Goal: Task Accomplishment & Management: Manage account settings

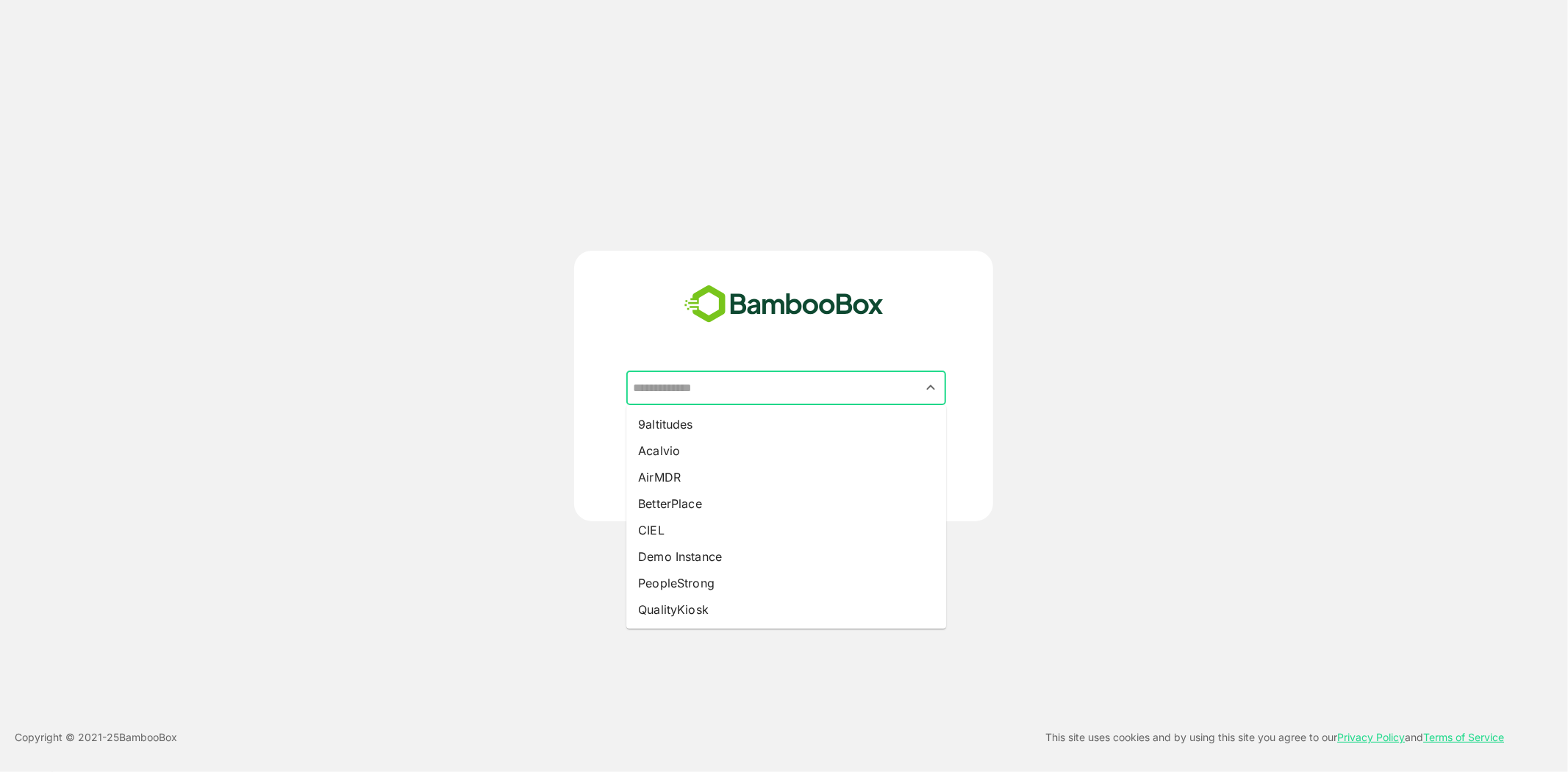
click at [862, 397] on input "text" at bounding box center [786, 388] width 314 height 28
click at [737, 422] on li "9altitudes" at bounding box center [786, 424] width 320 height 27
type input "**********"
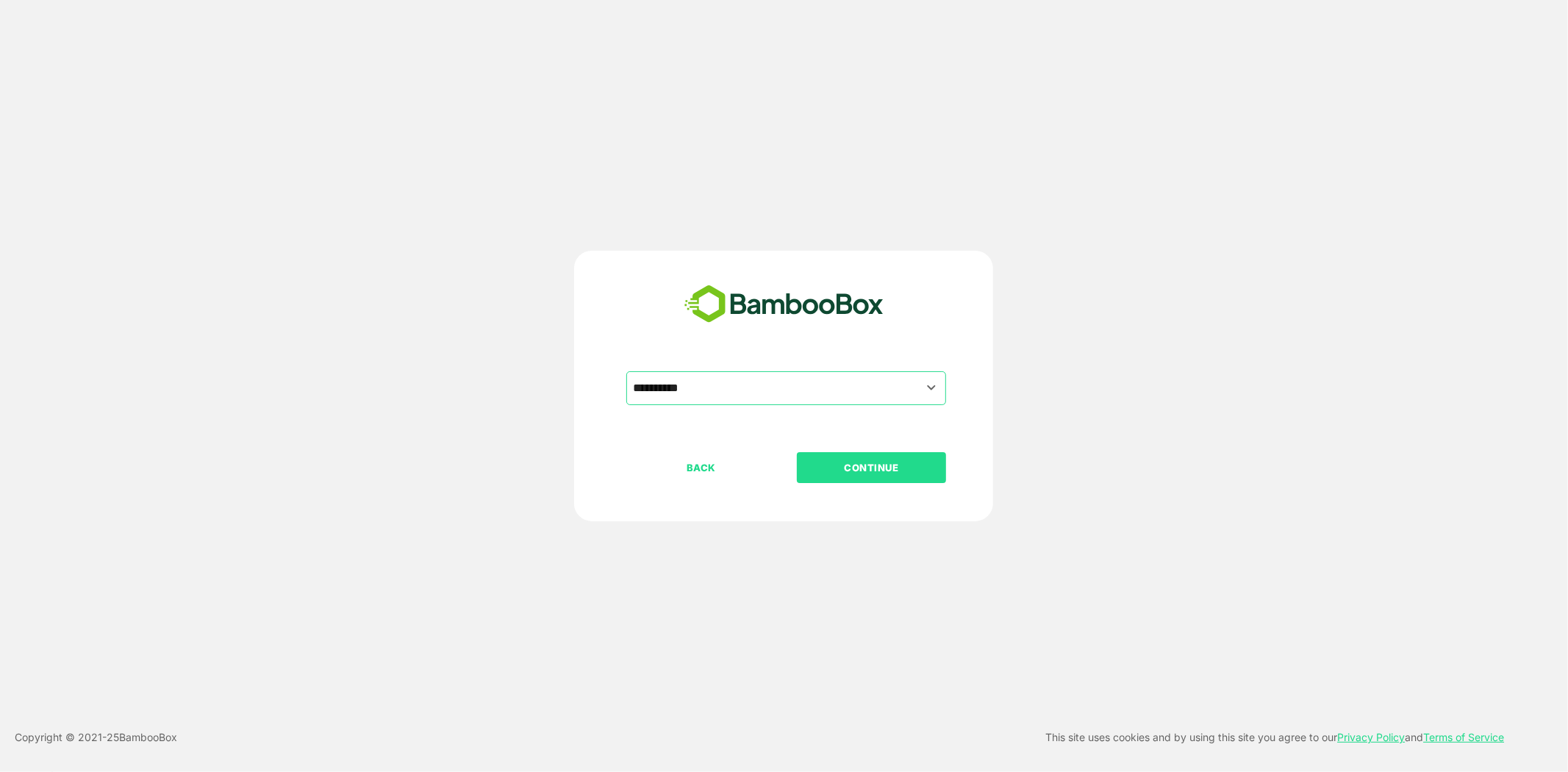
click at [853, 466] on p "CONTINUE" at bounding box center [871, 468] width 147 height 16
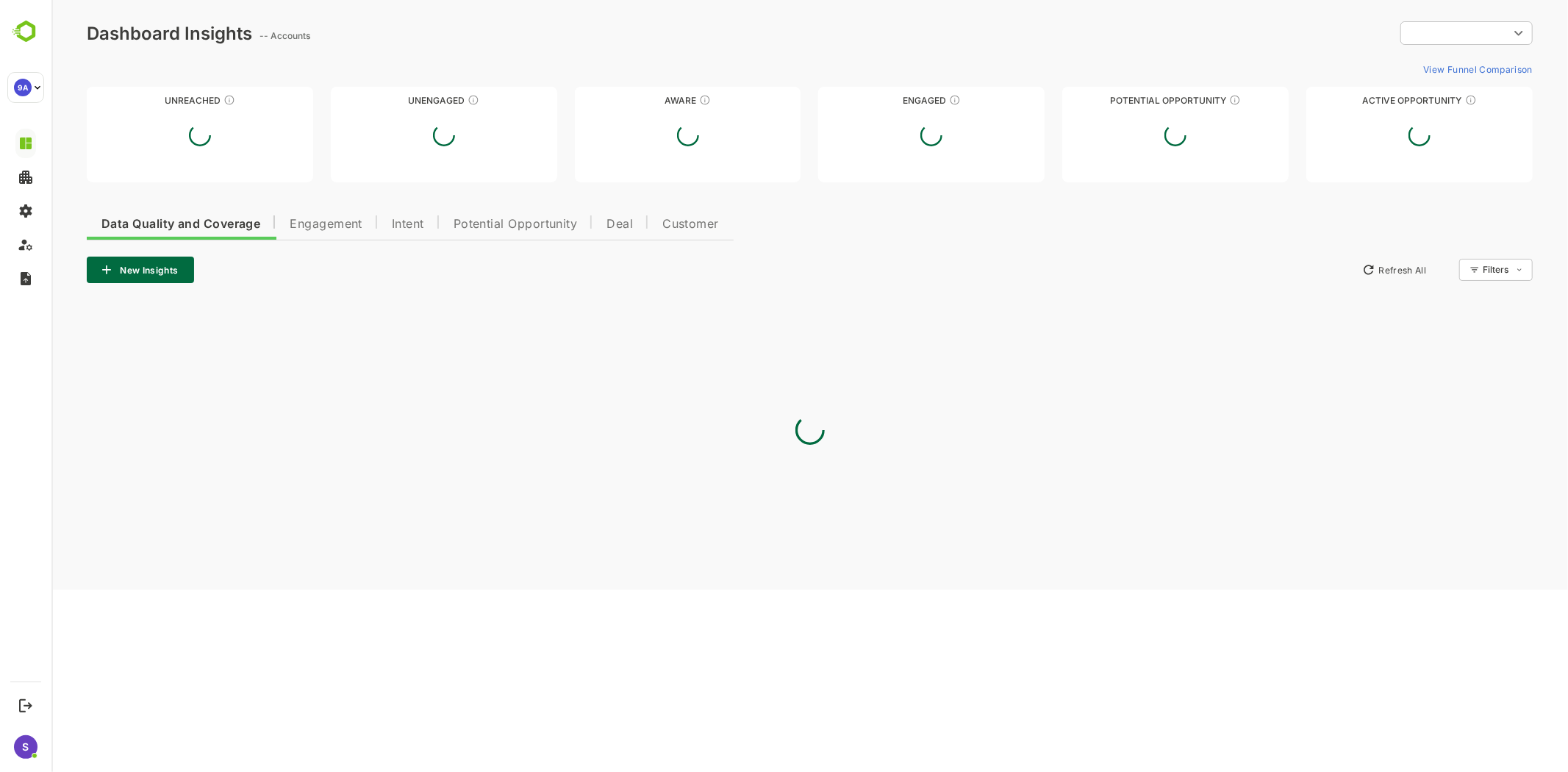
type input "**********"
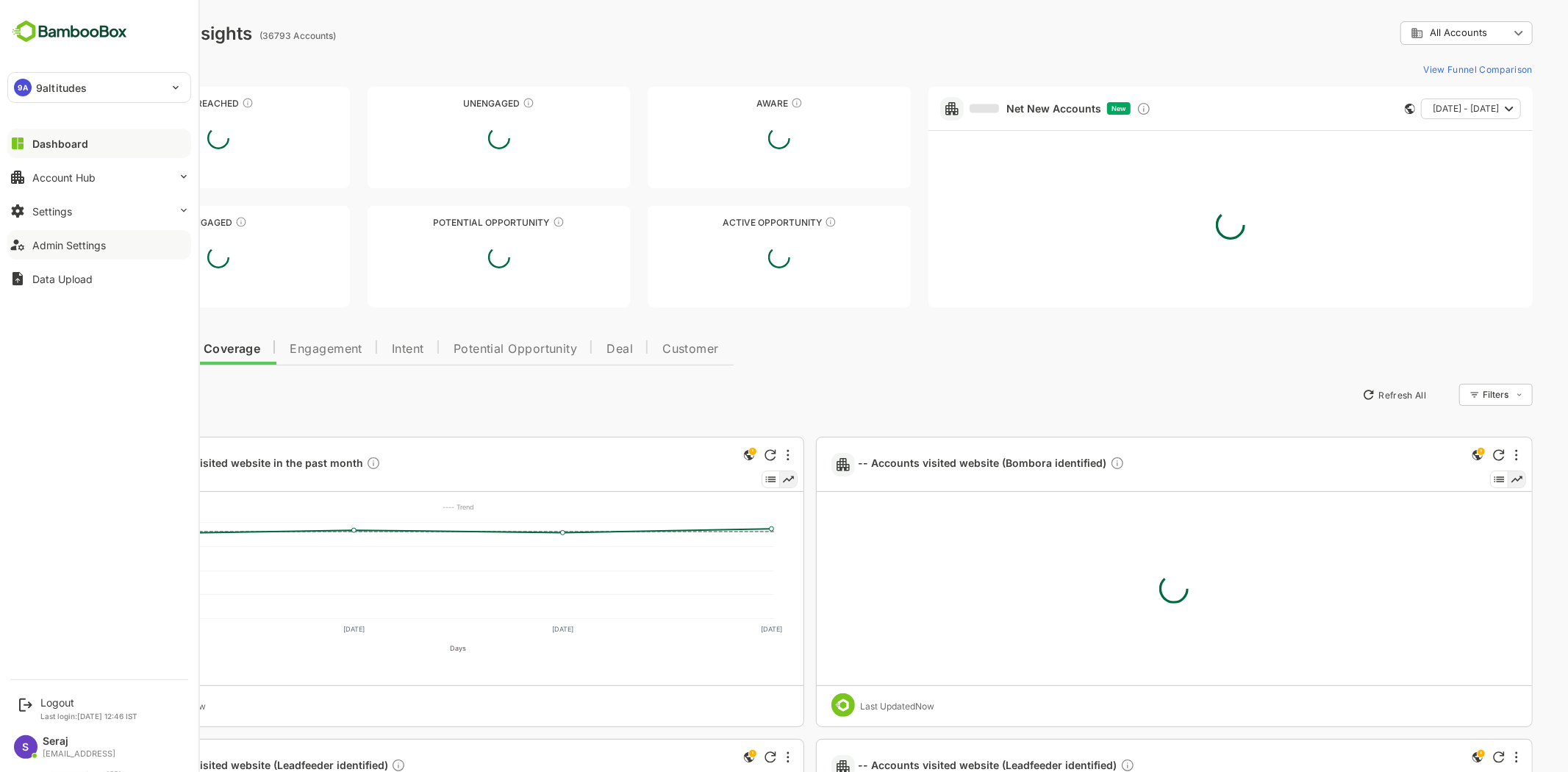
click at [70, 240] on div "Admin Settings" at bounding box center [69, 245] width 73 height 13
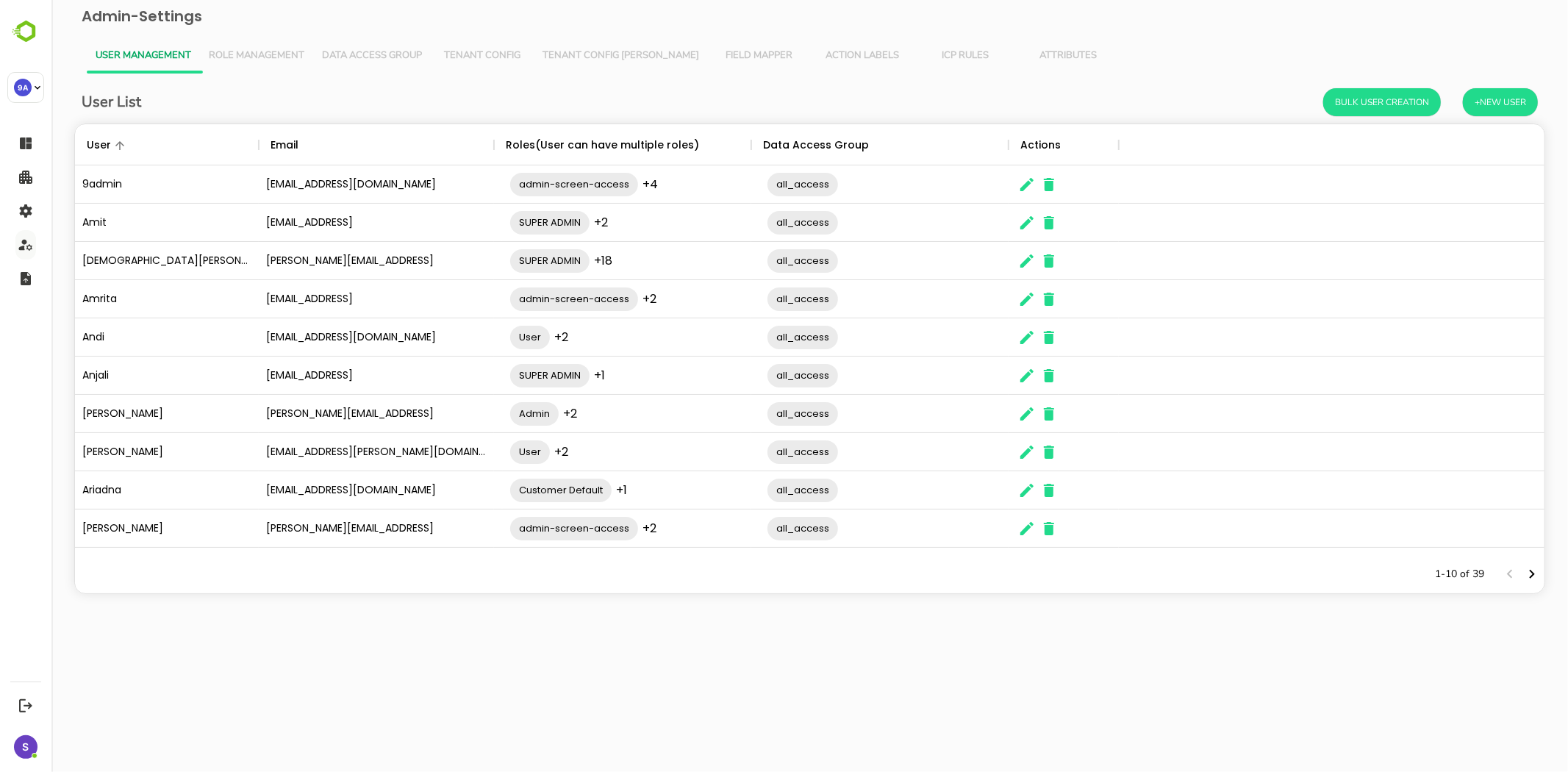
scroll to position [418, 1457]
click at [1535, 573] on icon "Next page" at bounding box center [1531, 574] width 18 height 18
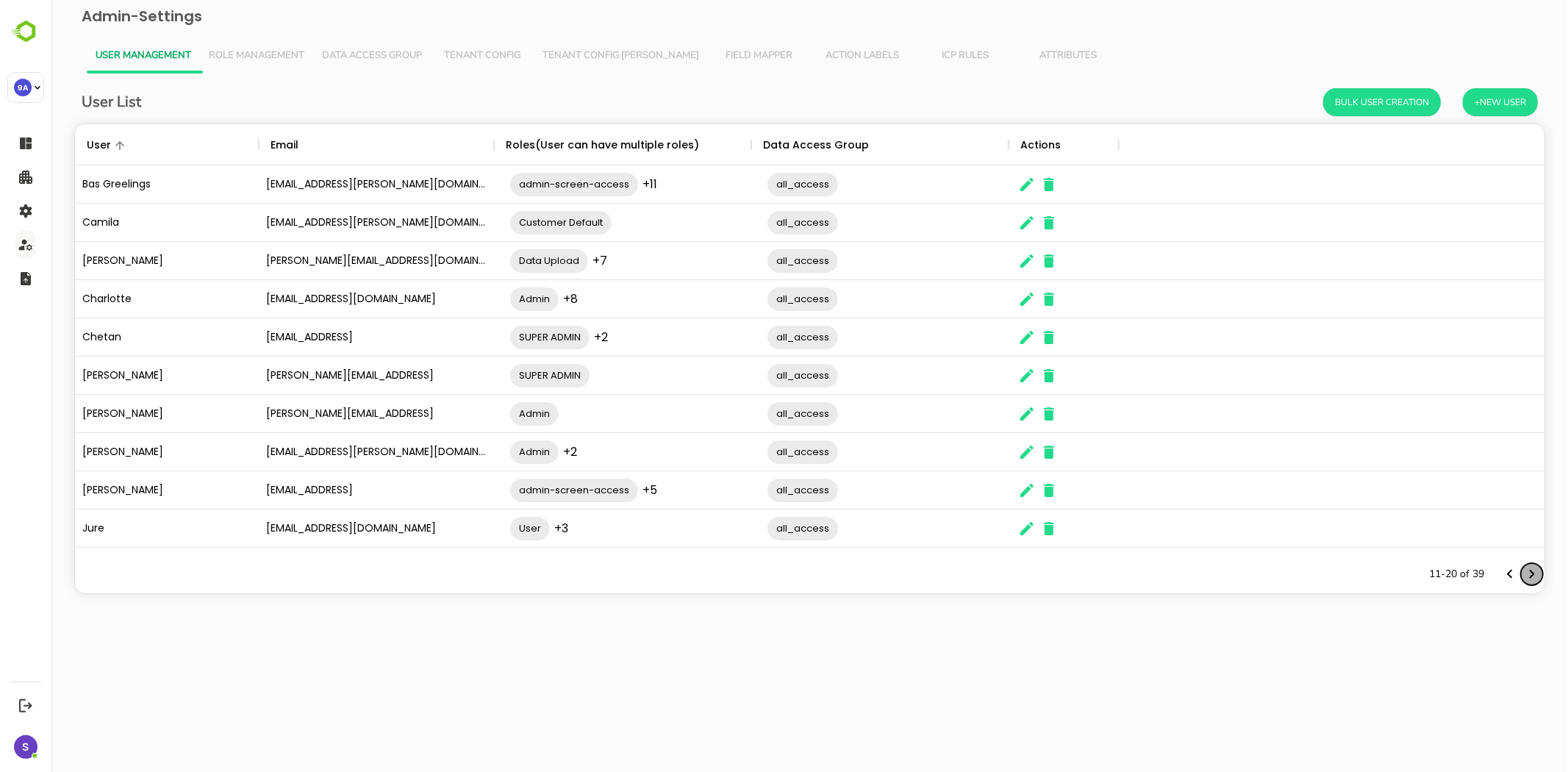
click at [1535, 573] on icon "Next page" at bounding box center [1531, 574] width 18 height 18
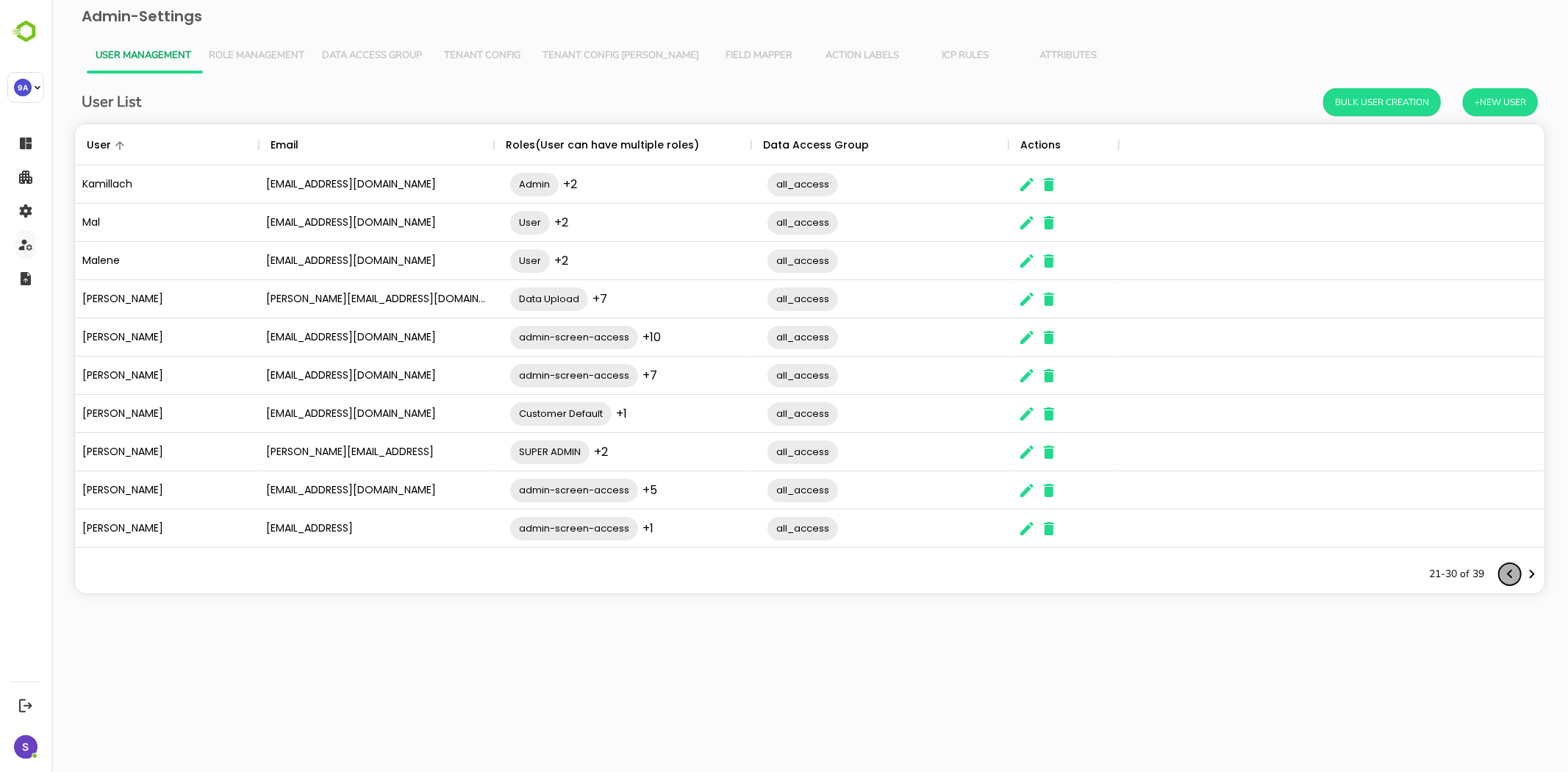
click at [1509, 574] on icon "Previous page" at bounding box center [1509, 574] width 5 height 9
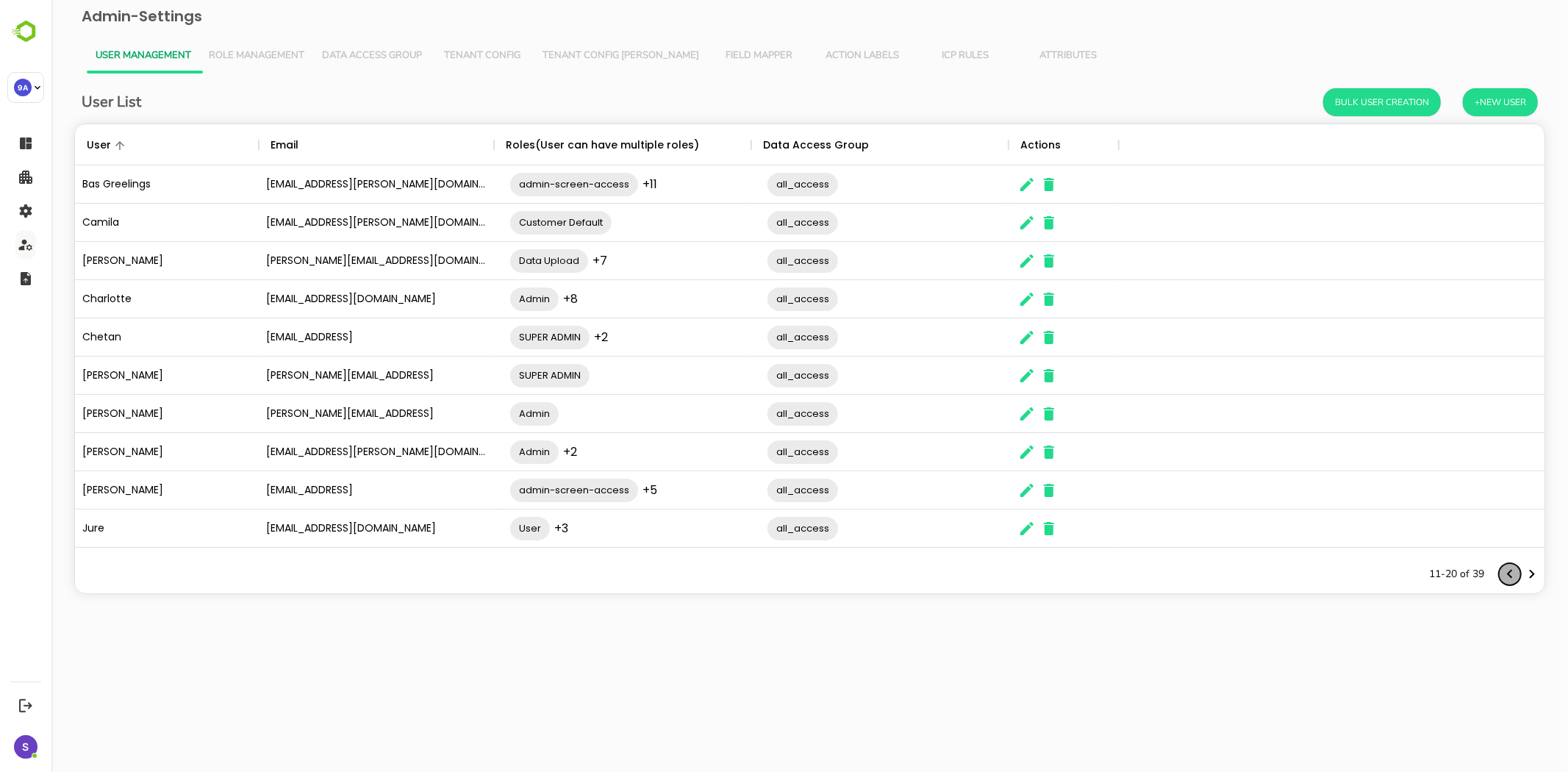
click at [1509, 574] on icon "Previous page" at bounding box center [1509, 574] width 5 height 9
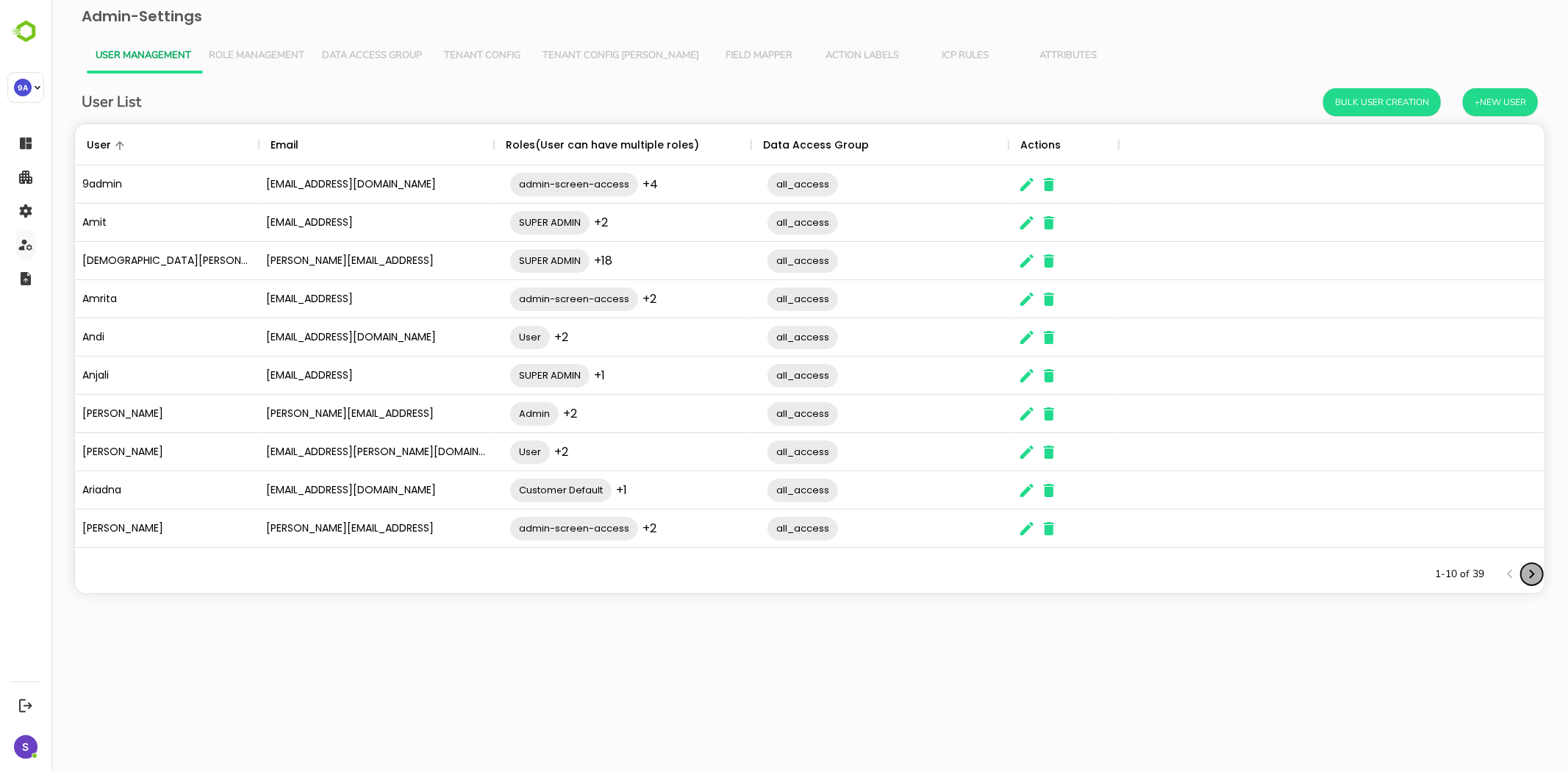
click at [1532, 574] on icon "Next page" at bounding box center [1531, 574] width 5 height 9
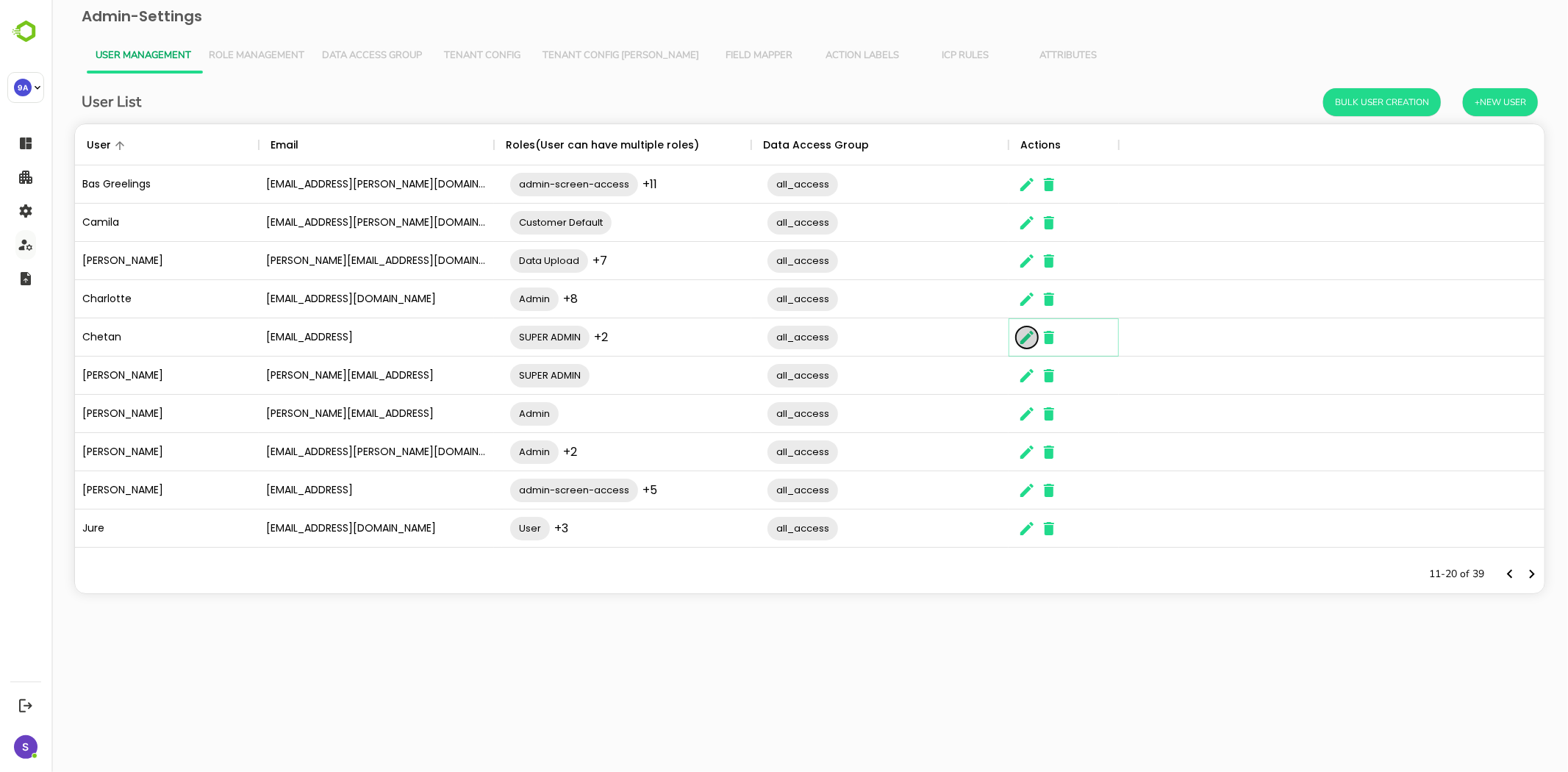
click at [1024, 340] on icon "The User Data" at bounding box center [1026, 337] width 13 height 13
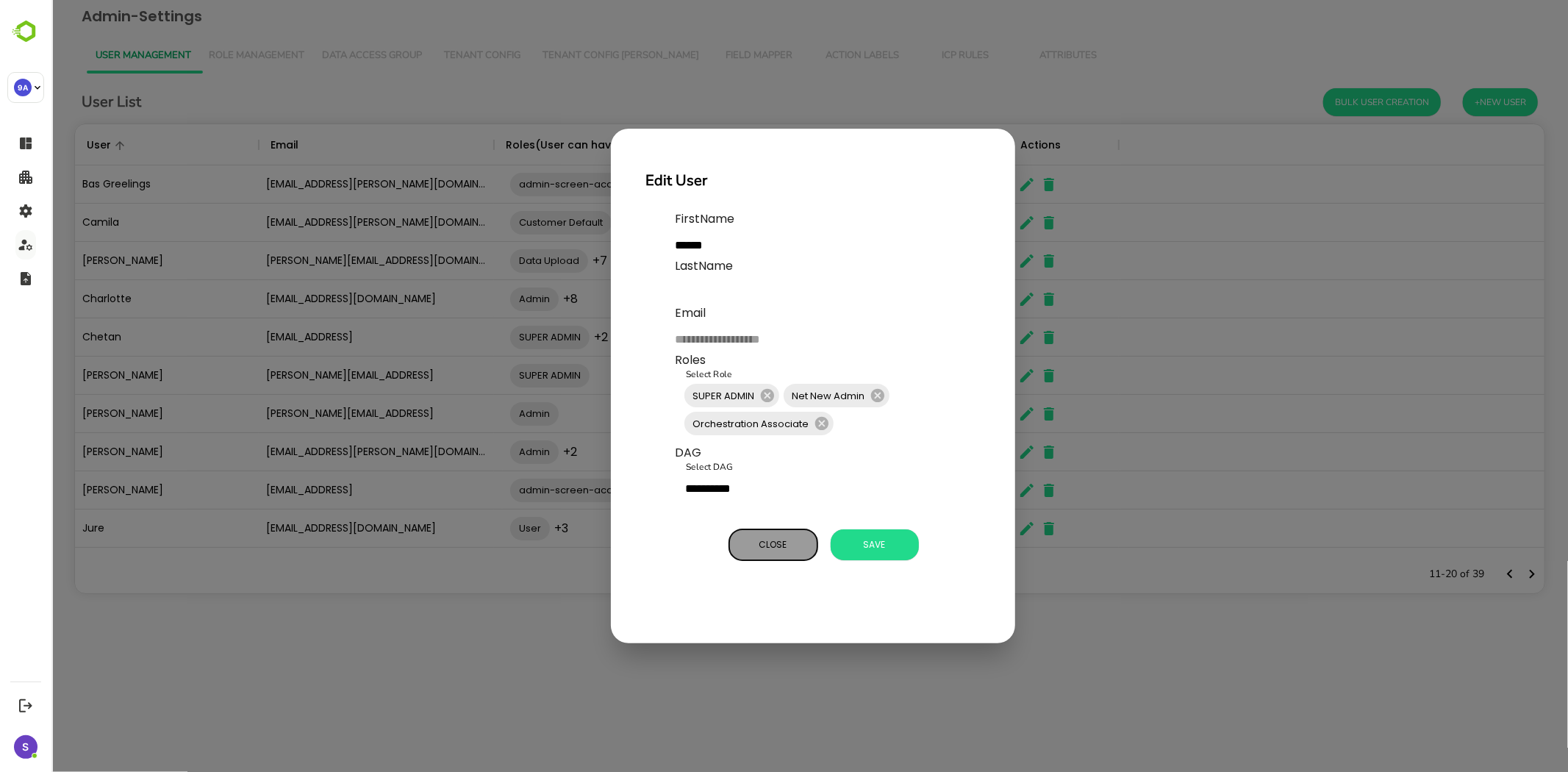
click at [766, 548] on span "Close" at bounding box center [773, 545] width 73 height 19
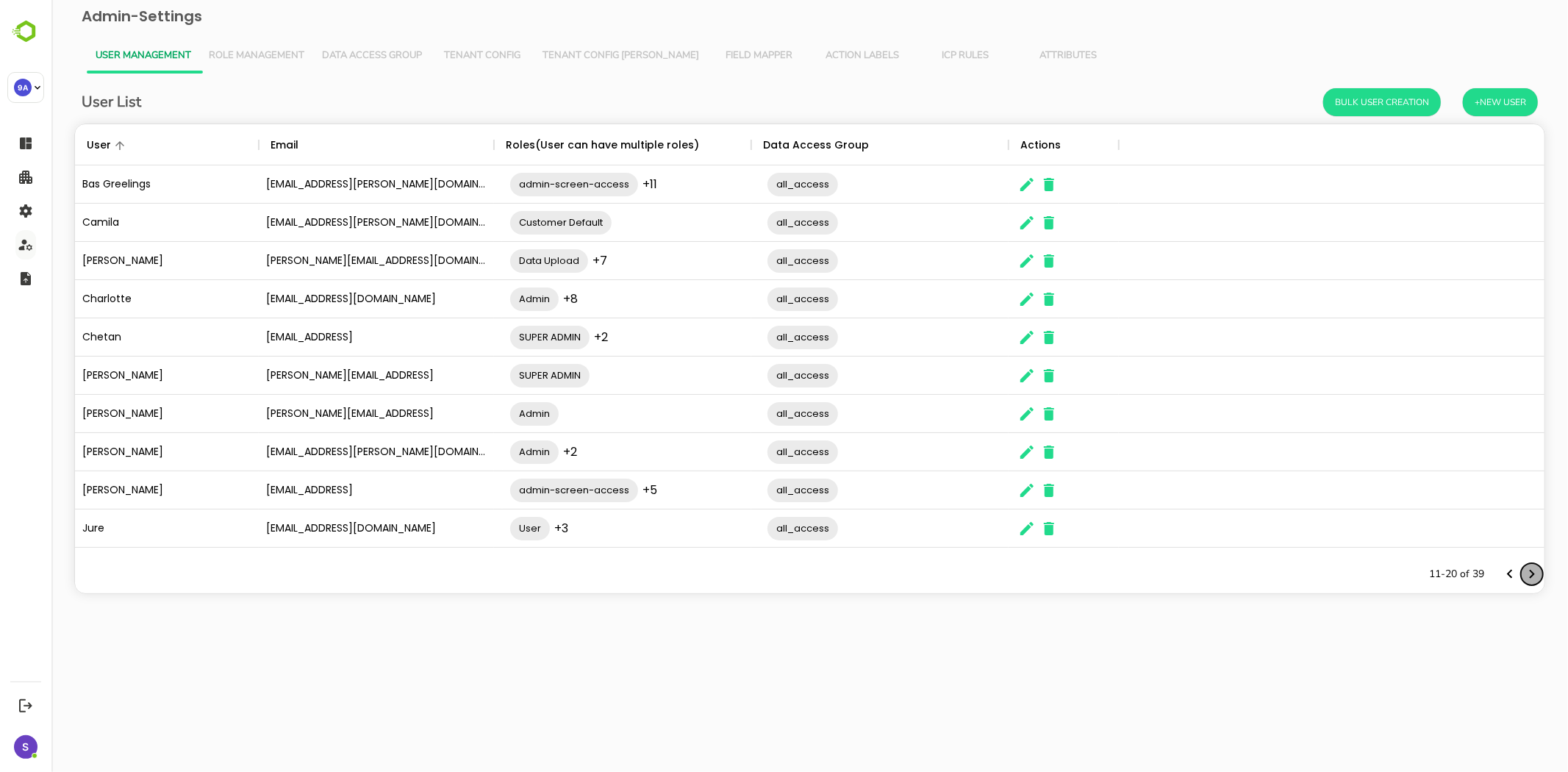
click at [1533, 575] on icon "Next page" at bounding box center [1531, 574] width 18 height 18
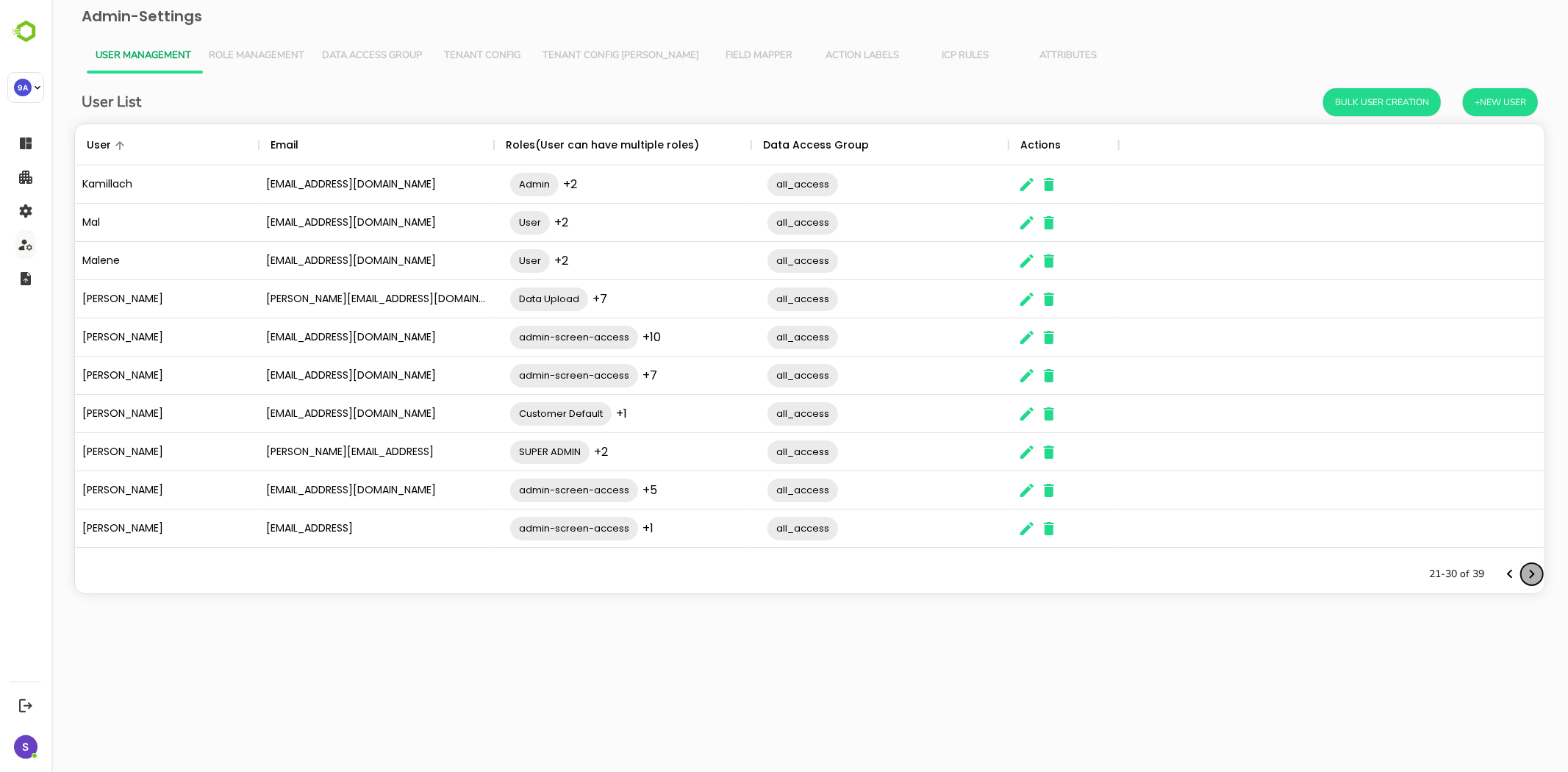
click at [1533, 575] on icon "Next page" at bounding box center [1531, 574] width 18 height 18
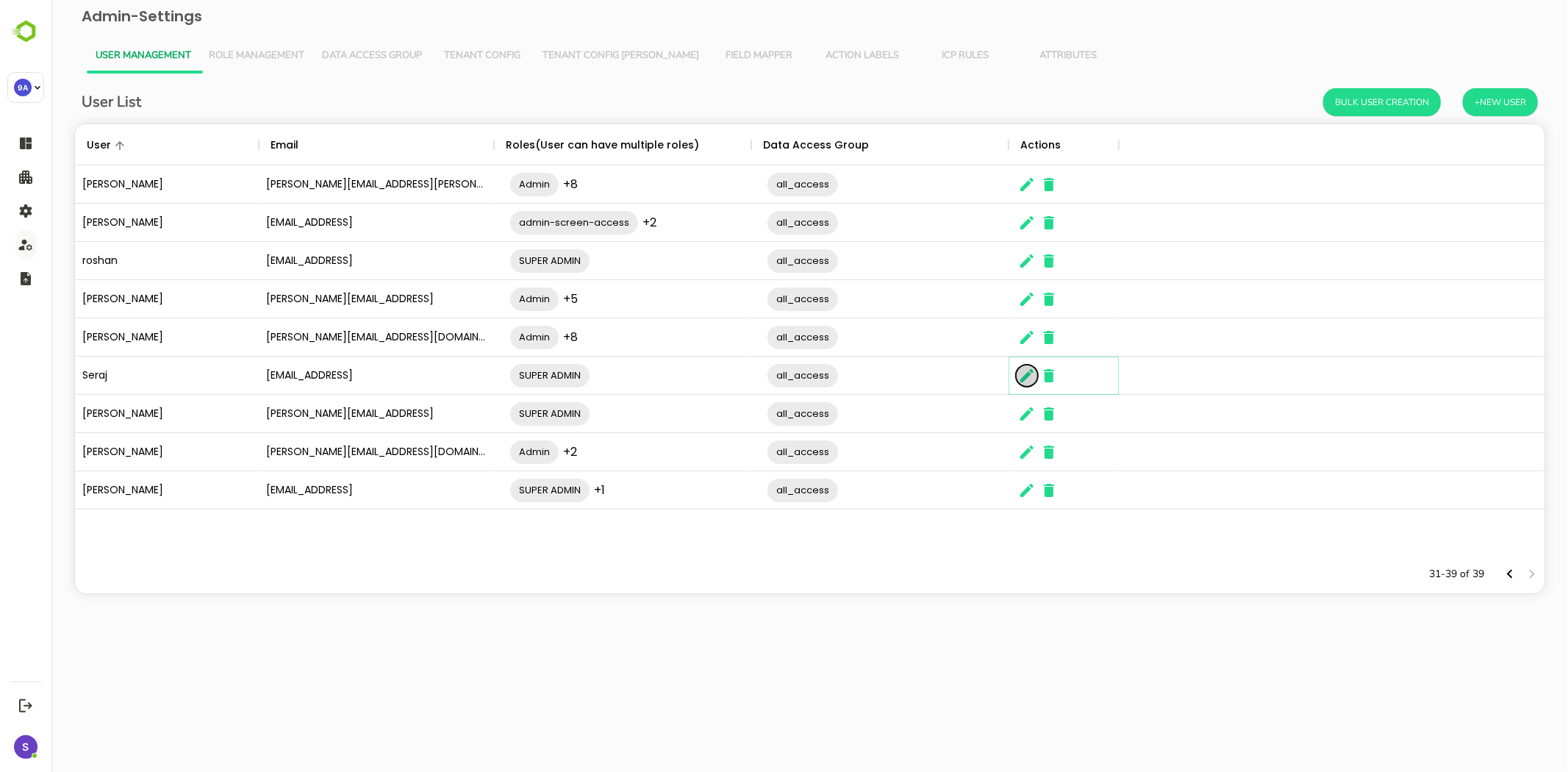
click at [1027, 372] on icon "The User Data" at bounding box center [1027, 376] width 18 height 18
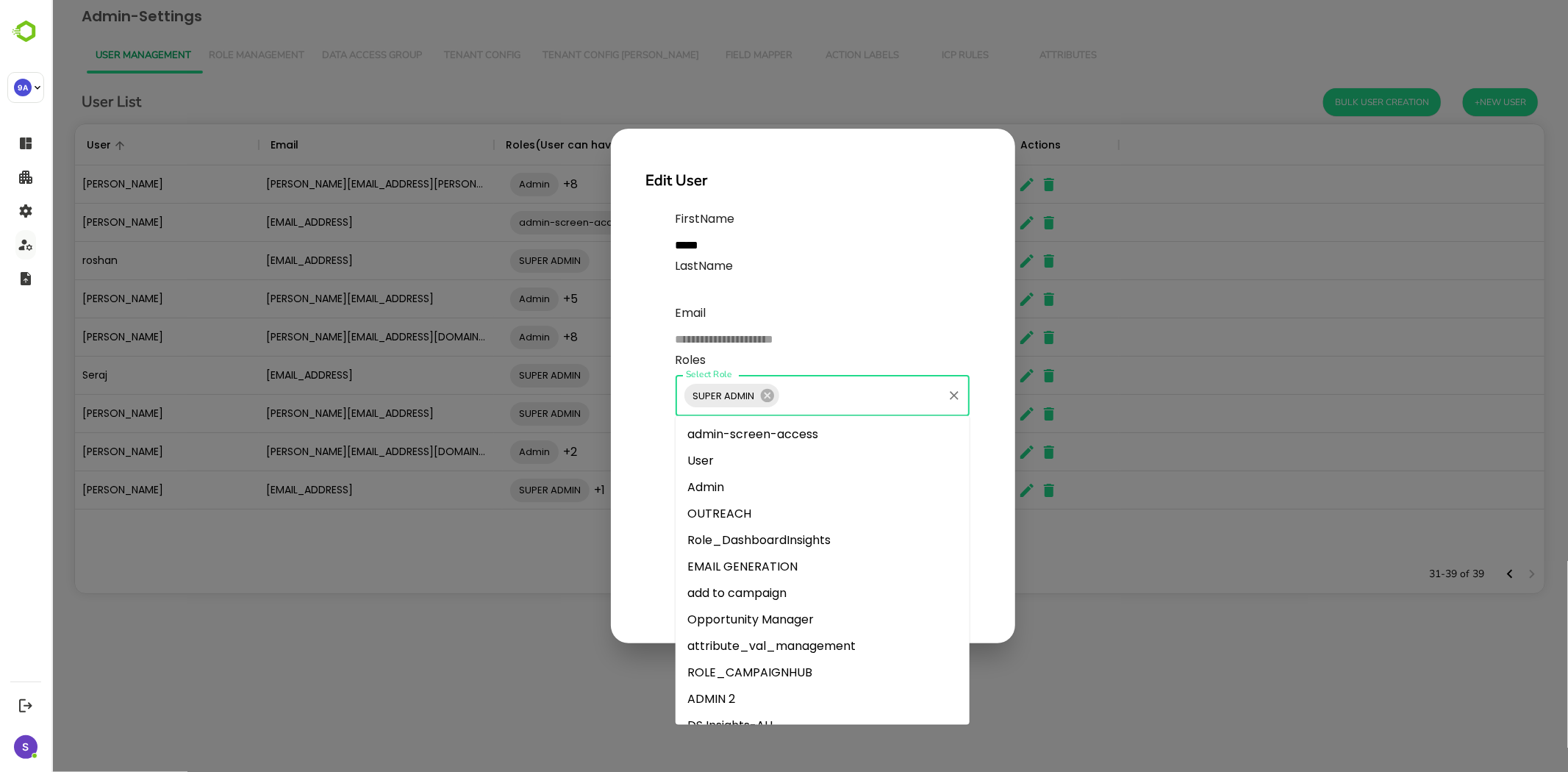
click at [823, 395] on input "Select Role" at bounding box center [860, 395] width 159 height 28
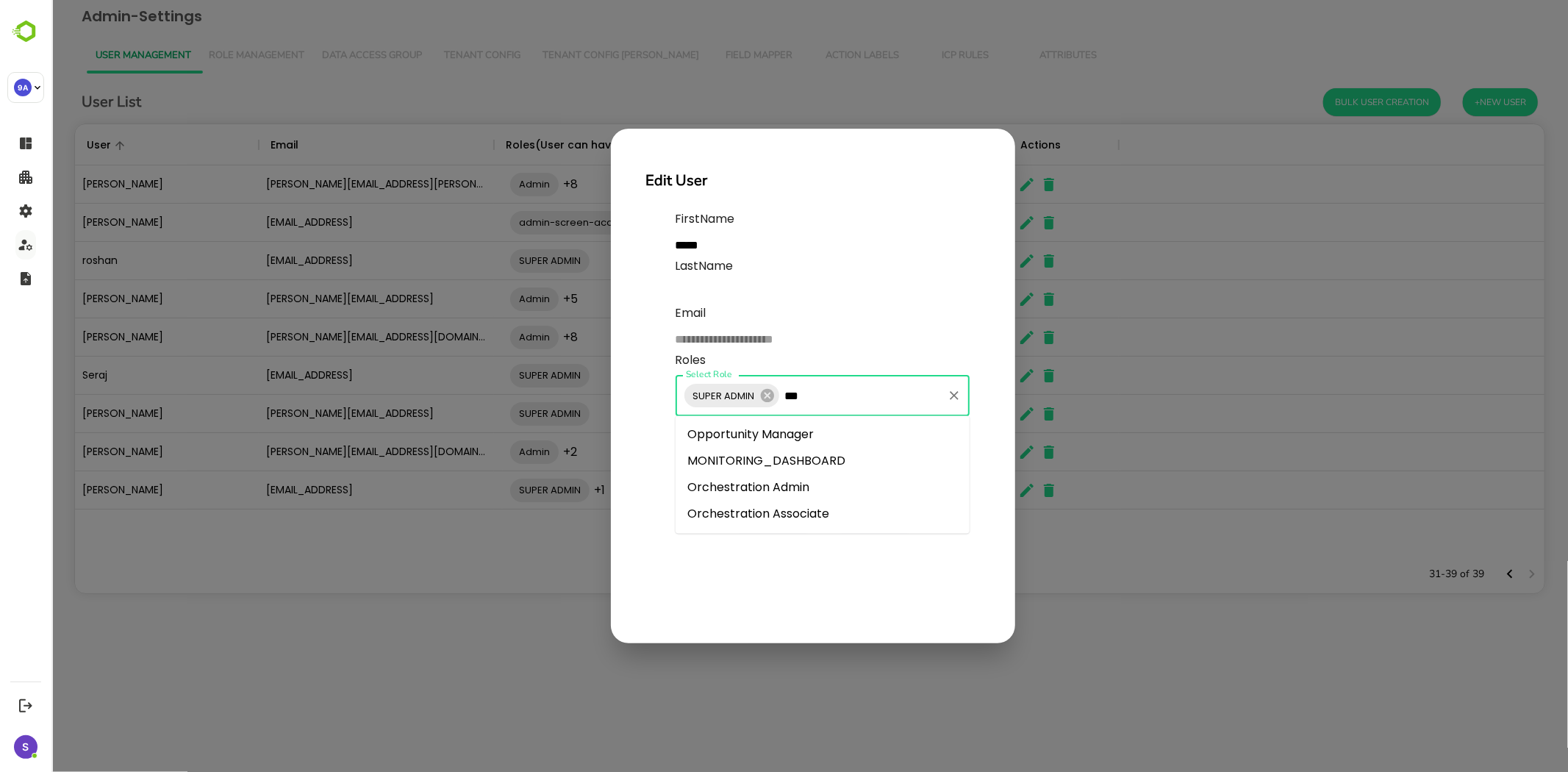
type input "****"
click at [798, 458] on li "Orchestration Associate" at bounding box center [822, 462] width 294 height 27
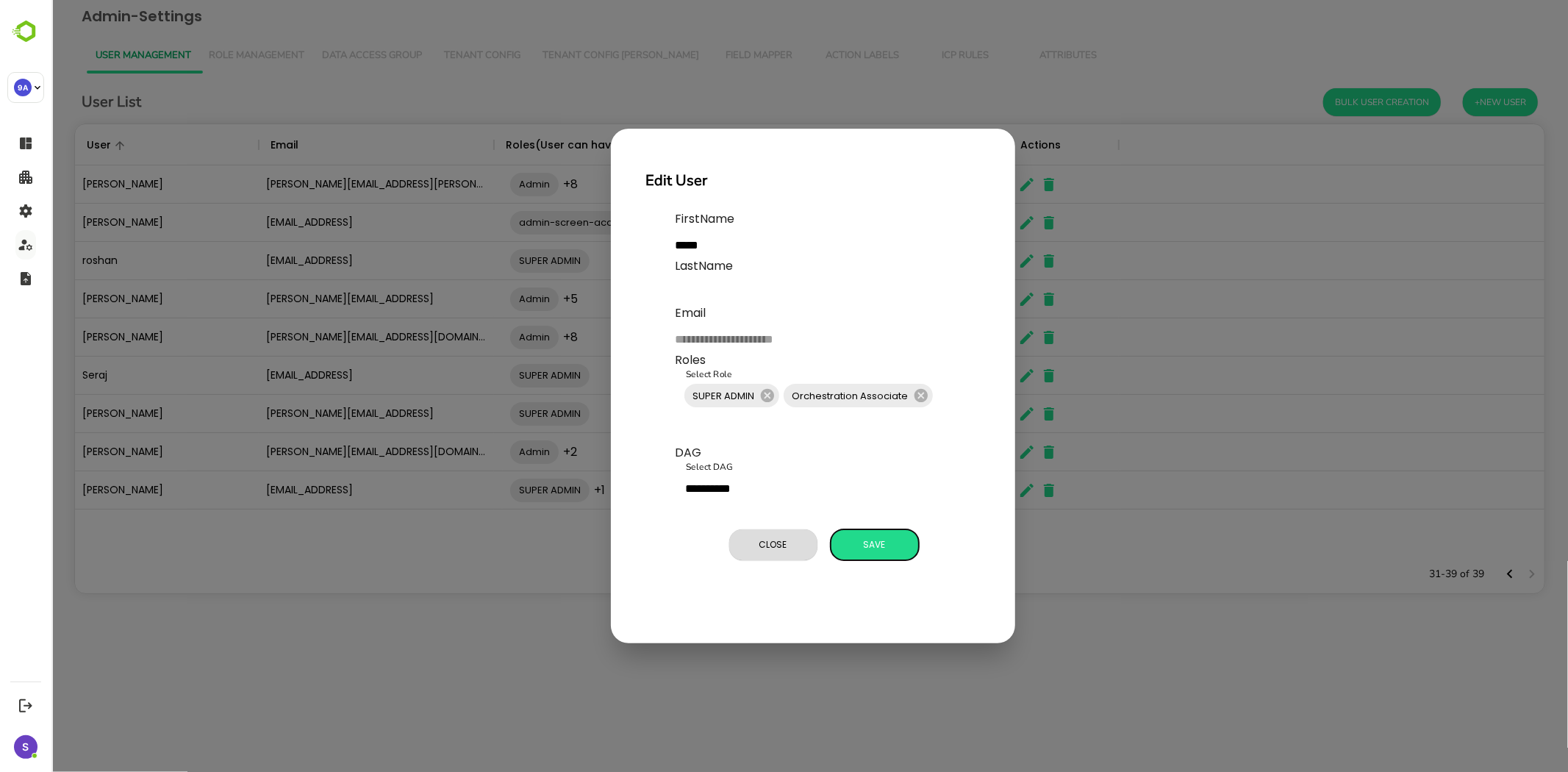
click at [867, 524] on div "Close Save" at bounding box center [827, 545] width 304 height 43
click at [843, 536] on span "Save" at bounding box center [873, 545] width 73 height 19
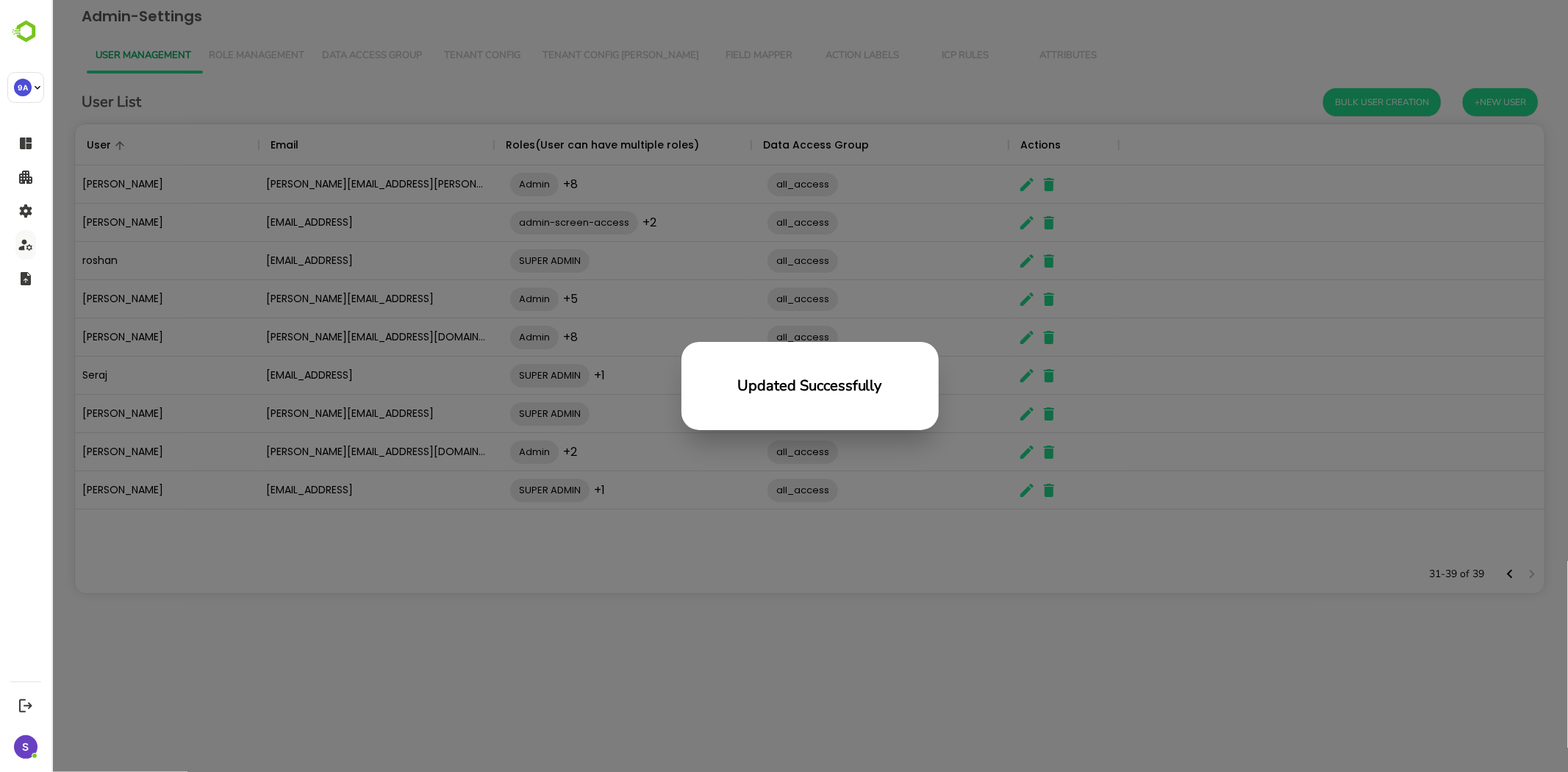
click at [379, 476] on div "Updated Successfully" at bounding box center [808, 386] width 1517 height 772
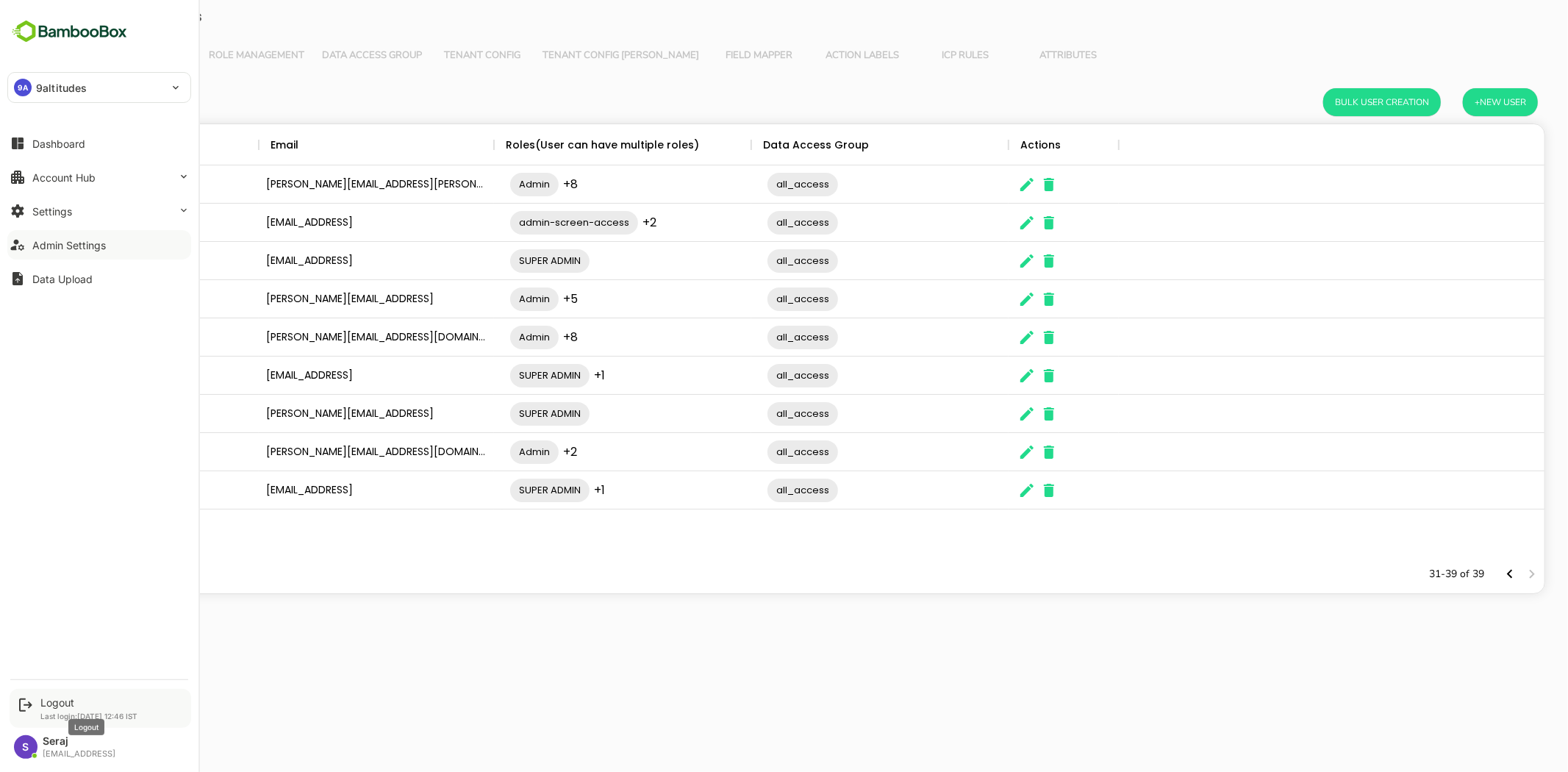
click at [49, 700] on div "Logout" at bounding box center [89, 703] width 97 height 13
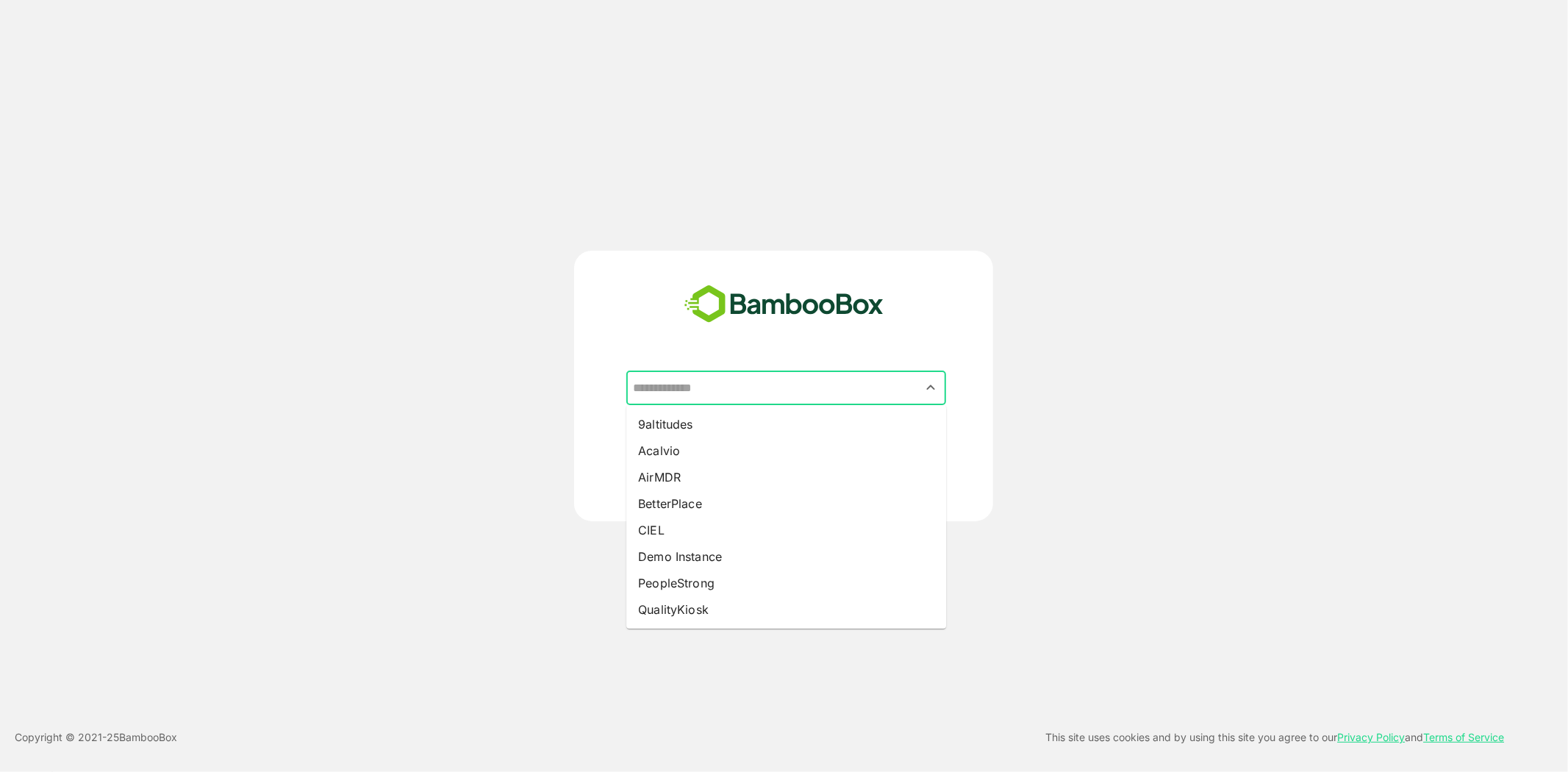
click at [756, 375] on input "text" at bounding box center [786, 388] width 314 height 28
click at [748, 422] on li "9altitudes" at bounding box center [786, 424] width 320 height 27
type input "**********"
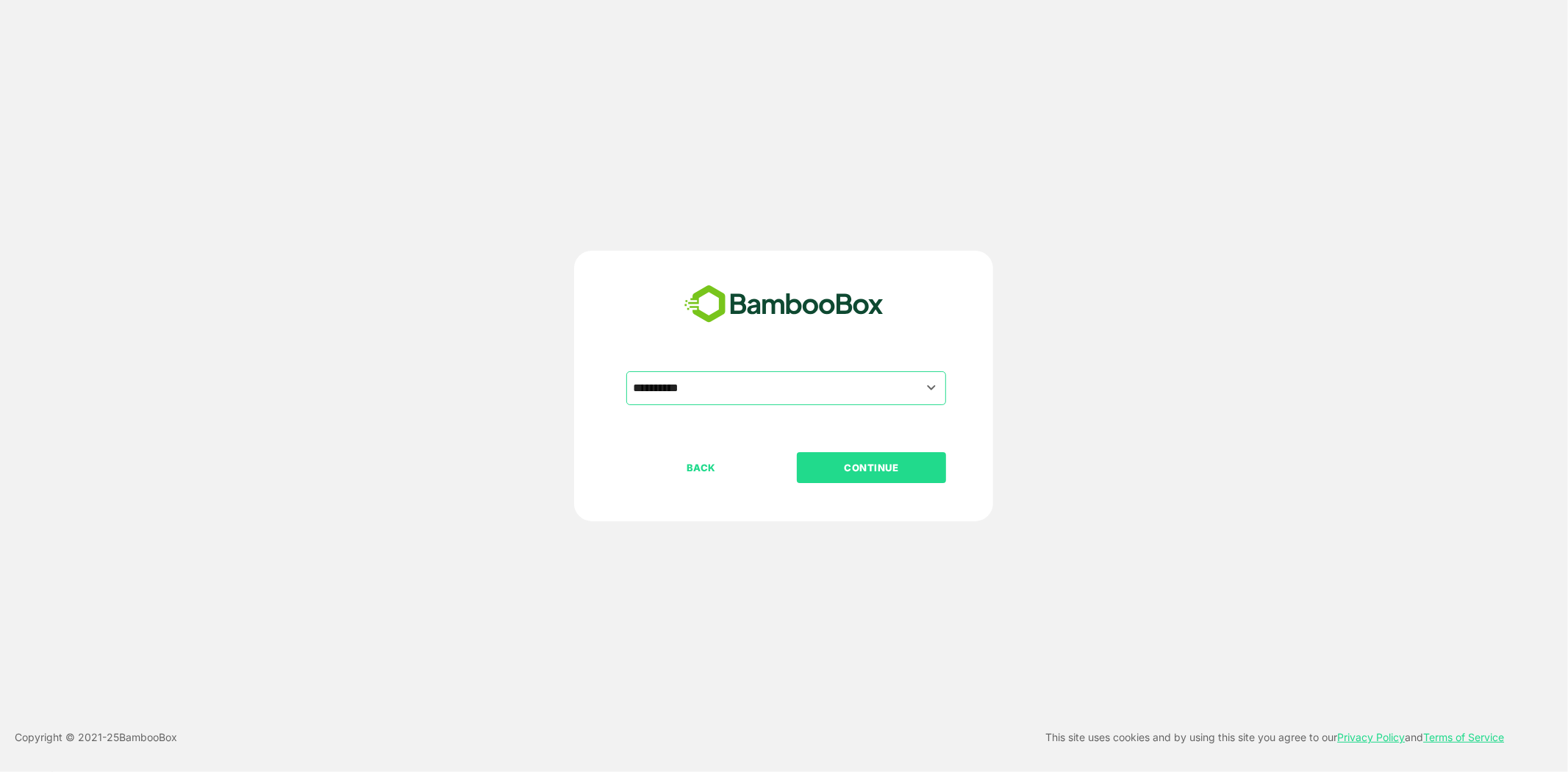
click at [883, 469] on p "CONTINUE" at bounding box center [871, 468] width 147 height 16
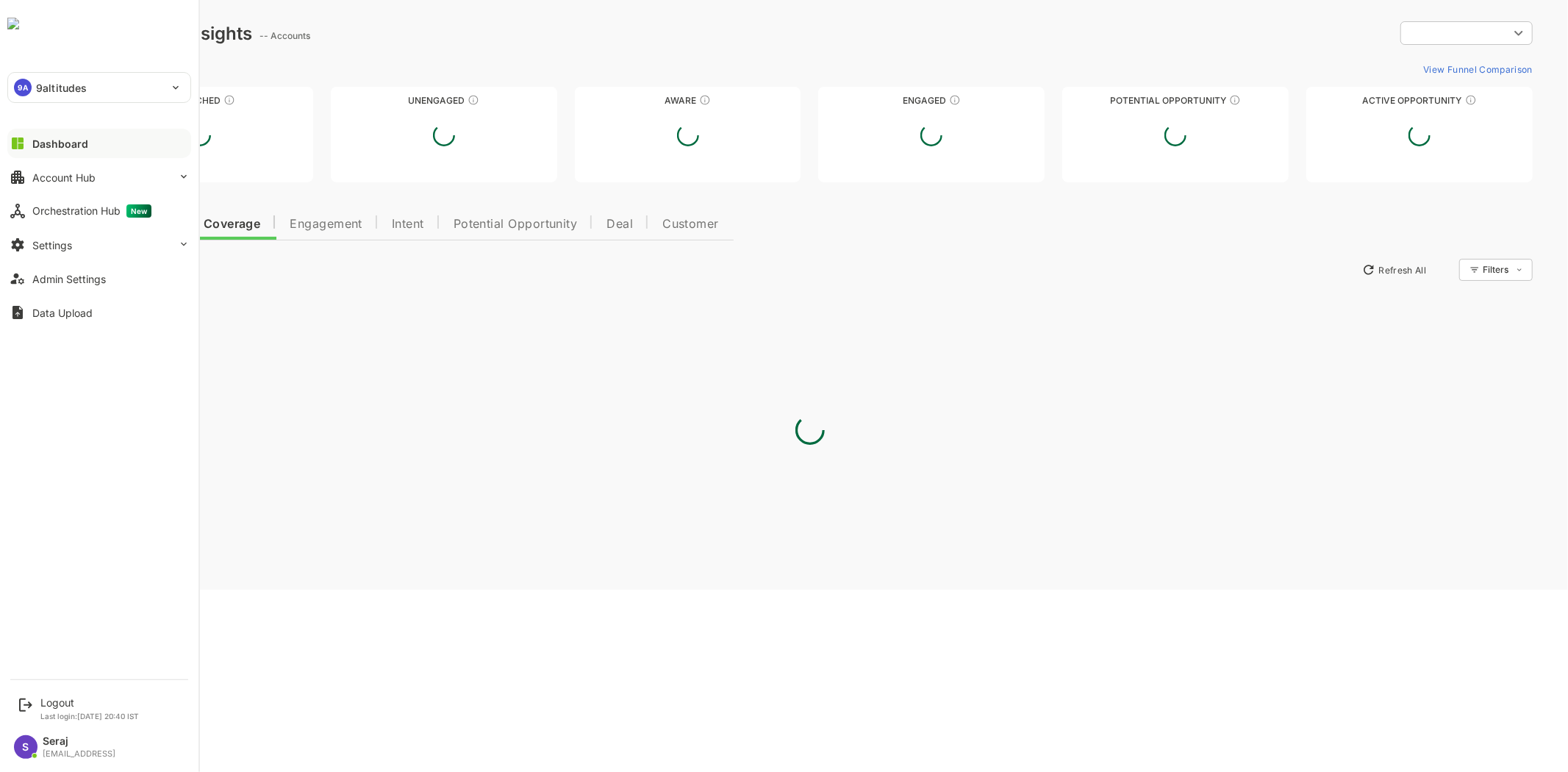
type input "**********"
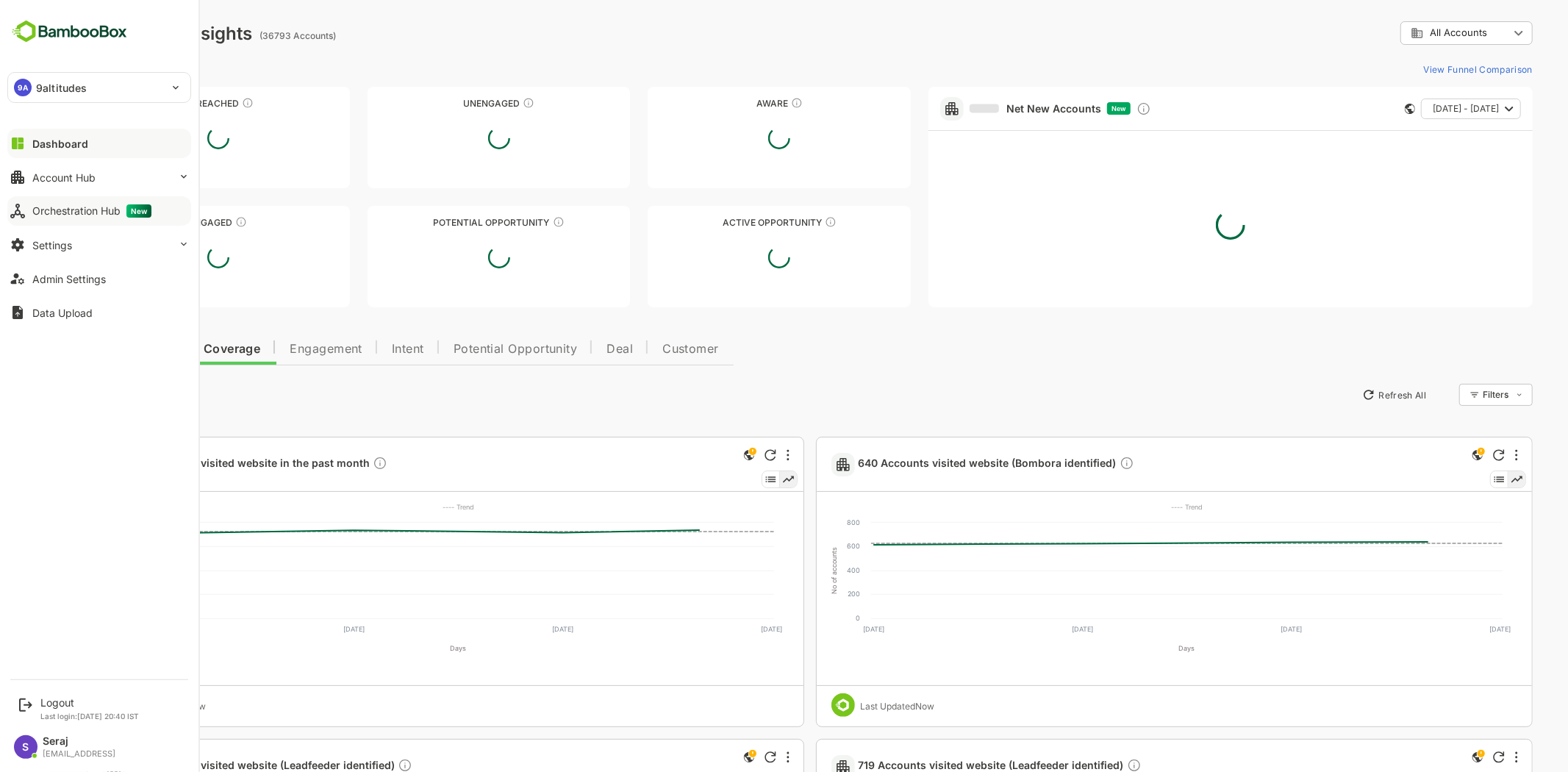
click at [81, 212] on div "Orchestration Hub New" at bounding box center [92, 211] width 120 height 13
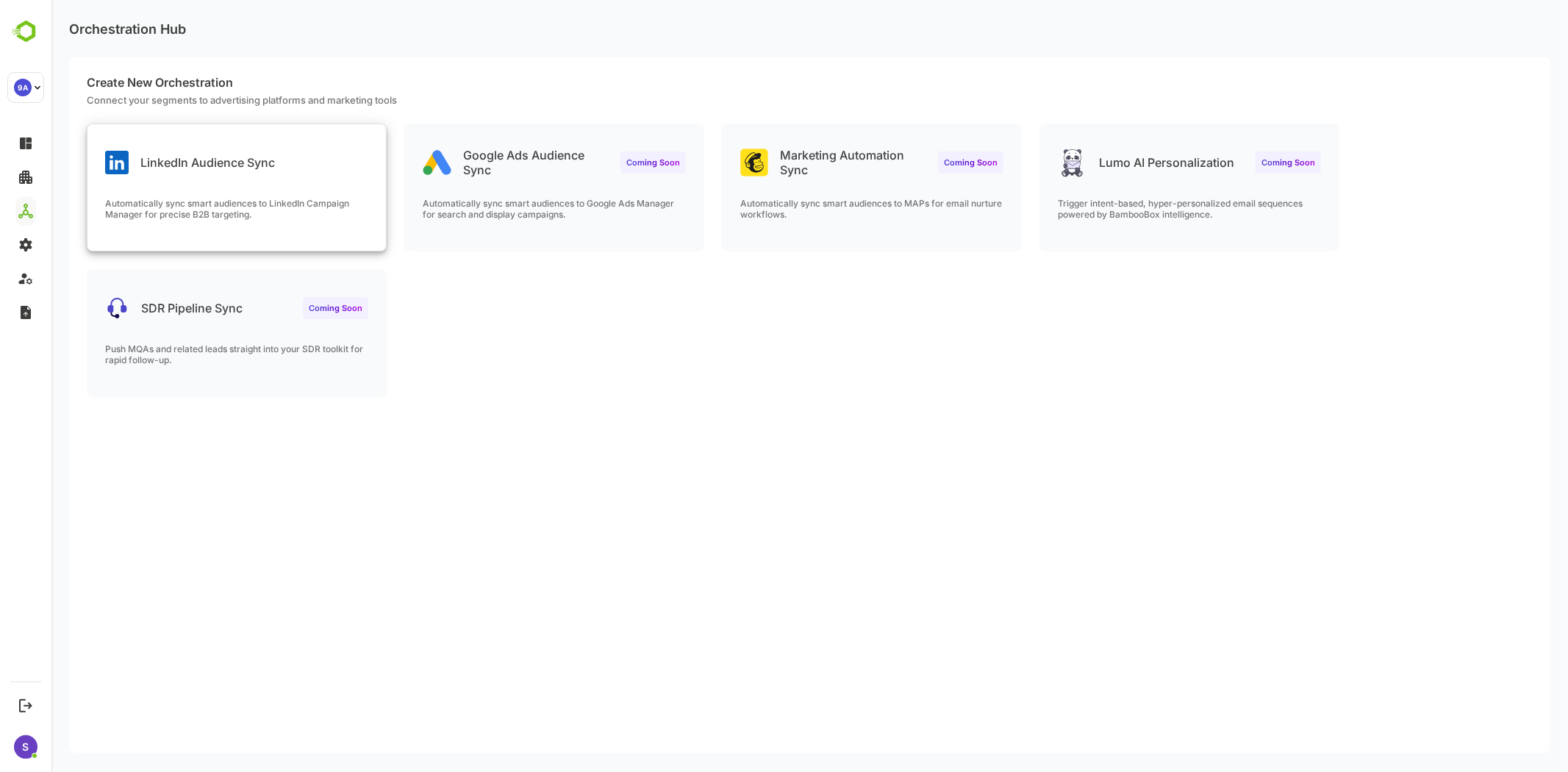
click at [302, 212] on p "Automatically sync smart audiences to LinkedIn Campaign Manager for precise B2B…" at bounding box center [236, 209] width 263 height 22
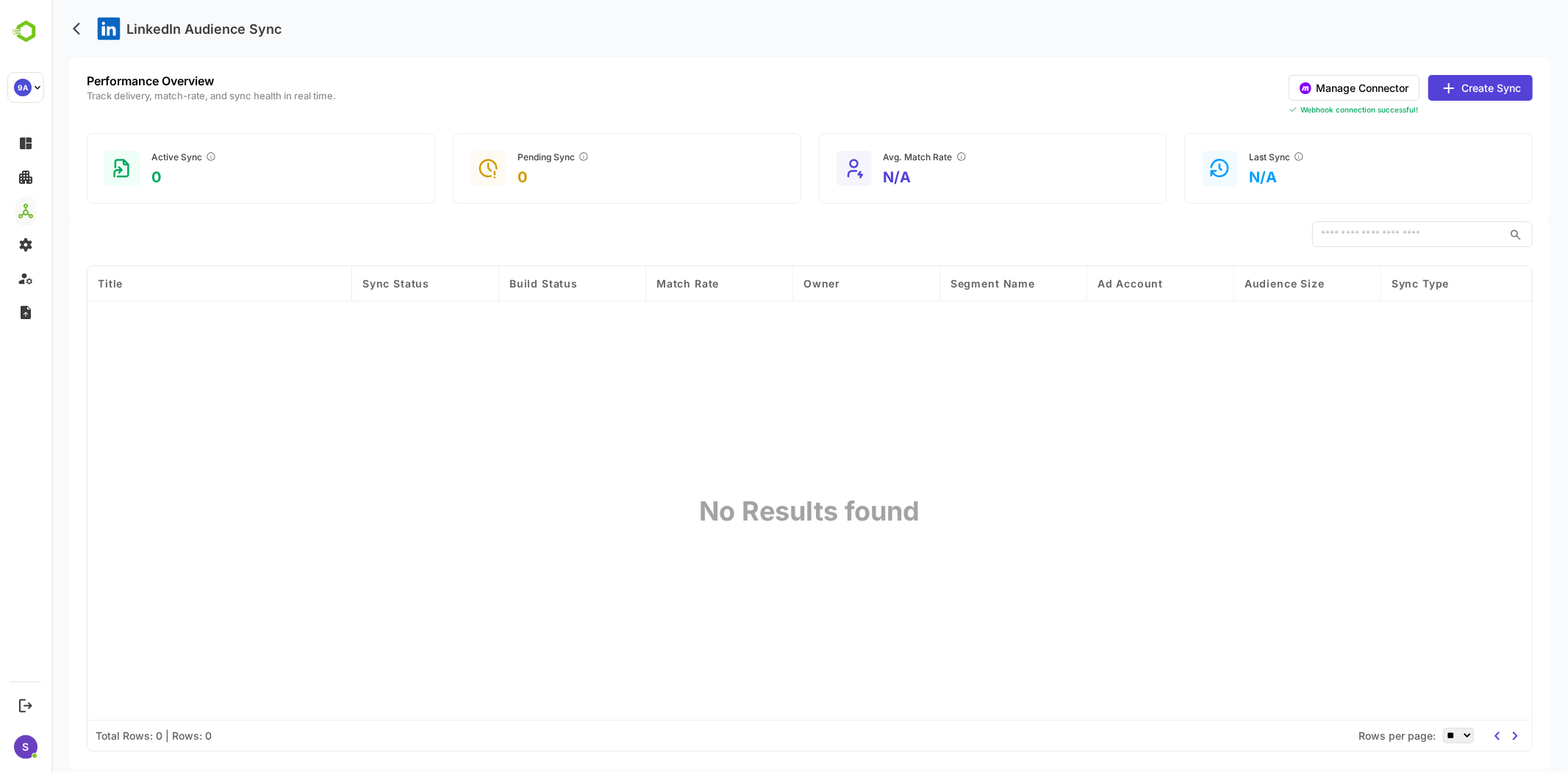
click at [682, 222] on div "​" at bounding box center [809, 234] width 1446 height 27
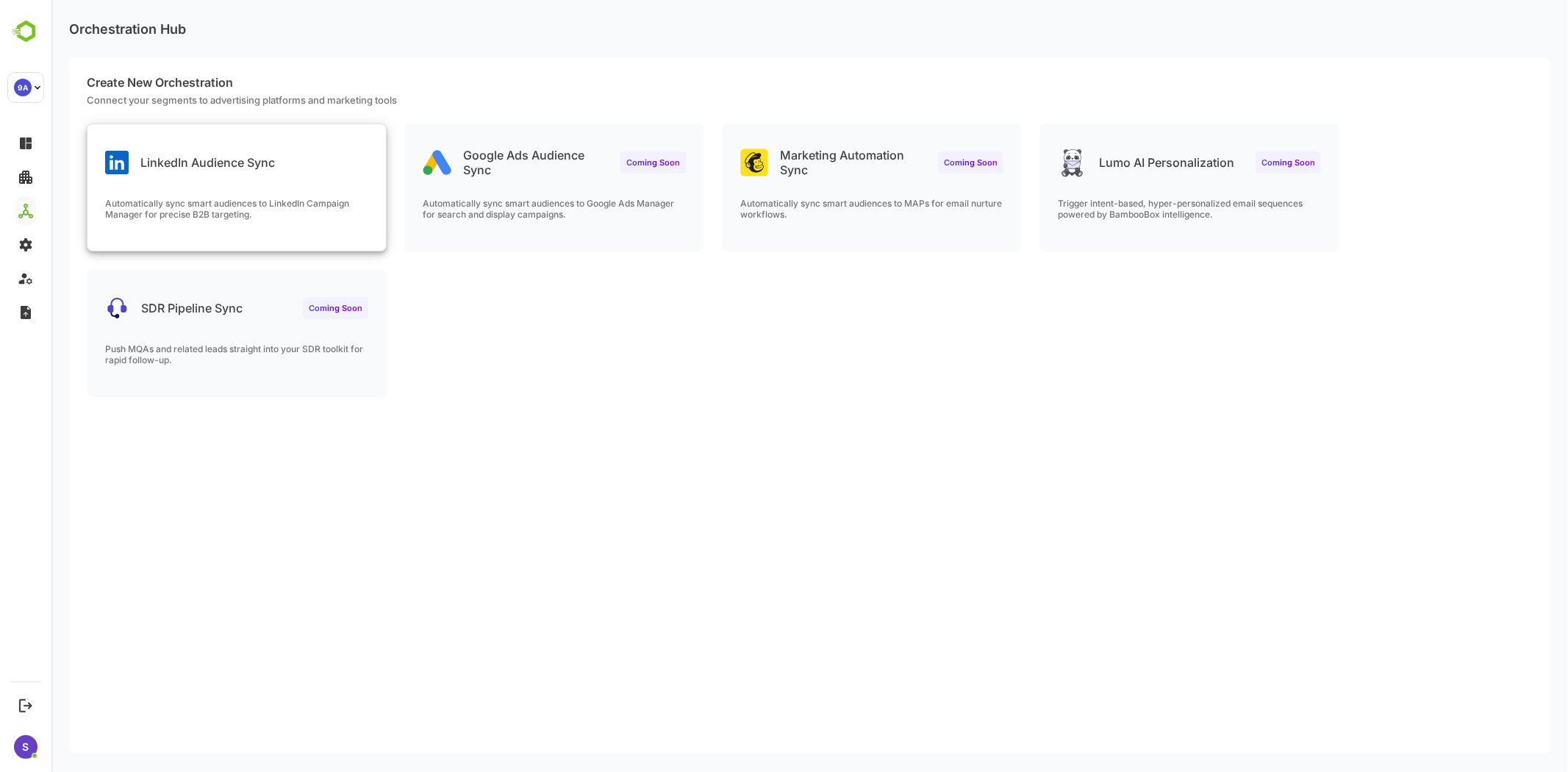
click at [146, 200] on p "Automatically sync smart audiences to LinkedIn Campaign Manager for precise B2B…" at bounding box center [236, 209] width 263 height 22
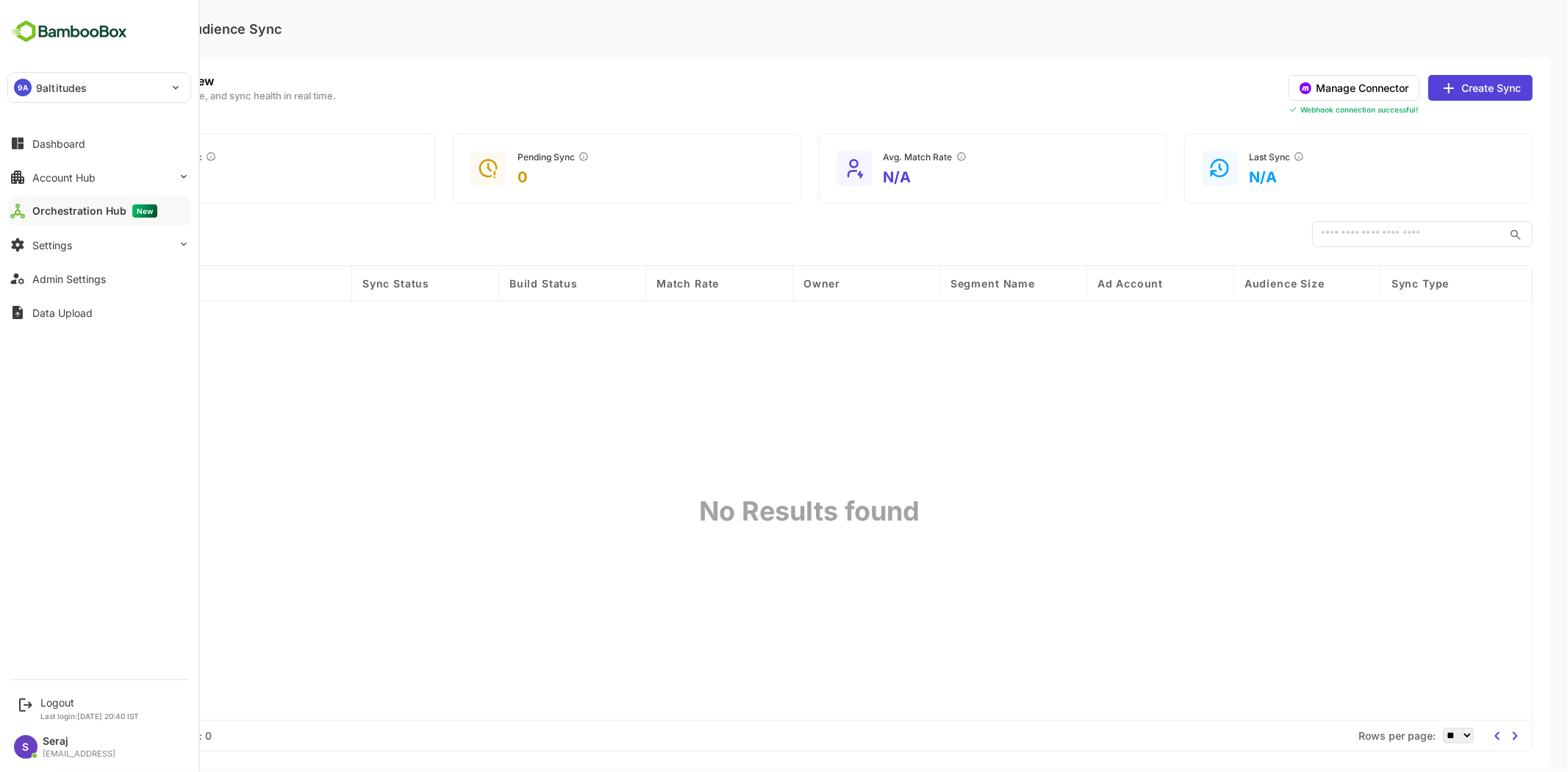
click at [62, 94] on p "9altitudes" at bounding box center [60, 88] width 50 height 16
click at [510, 99] on div at bounding box center [784, 386] width 1568 height 772
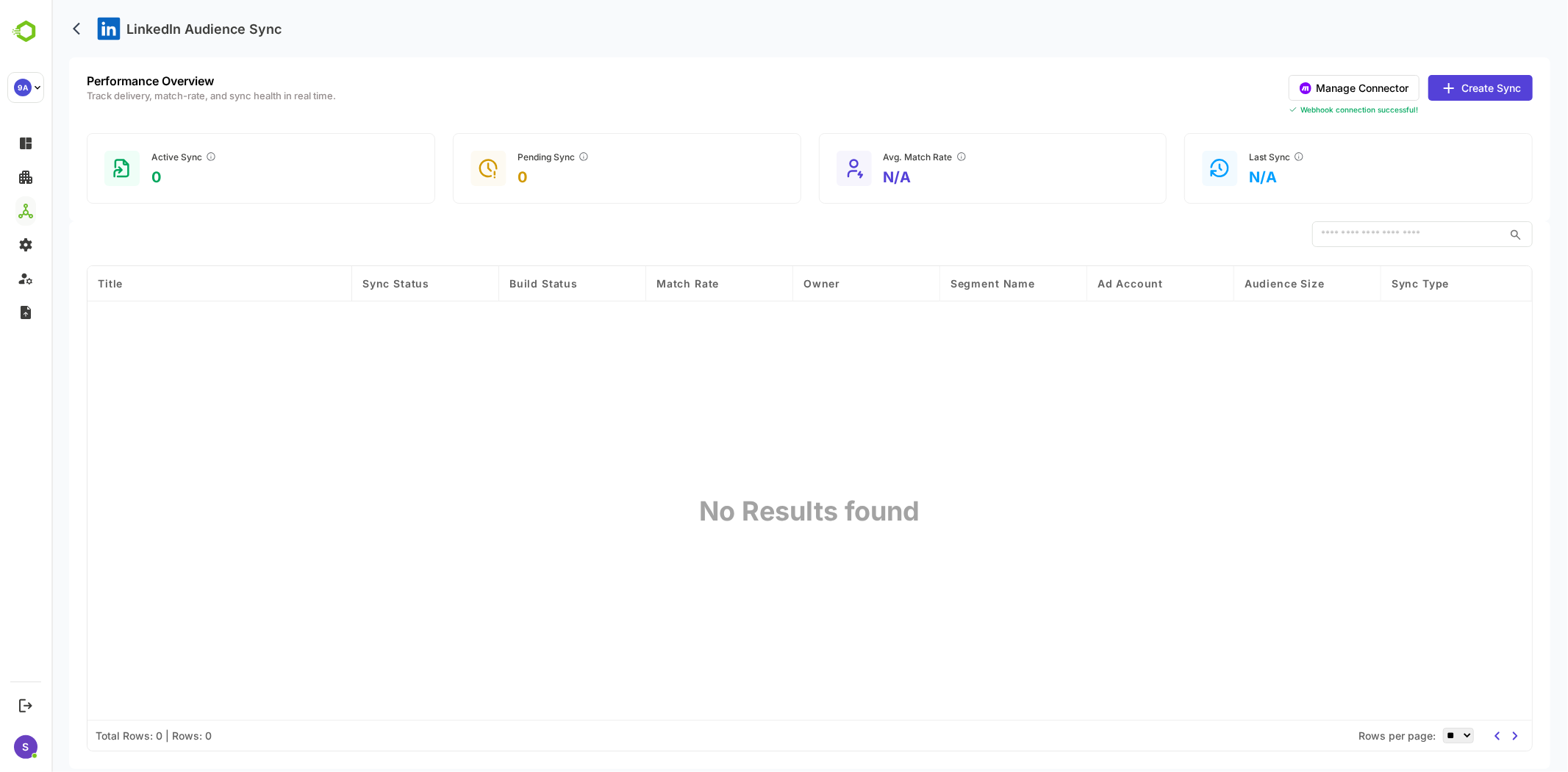
click at [1354, 85] on button "Manage Connector" at bounding box center [1354, 88] width 130 height 26
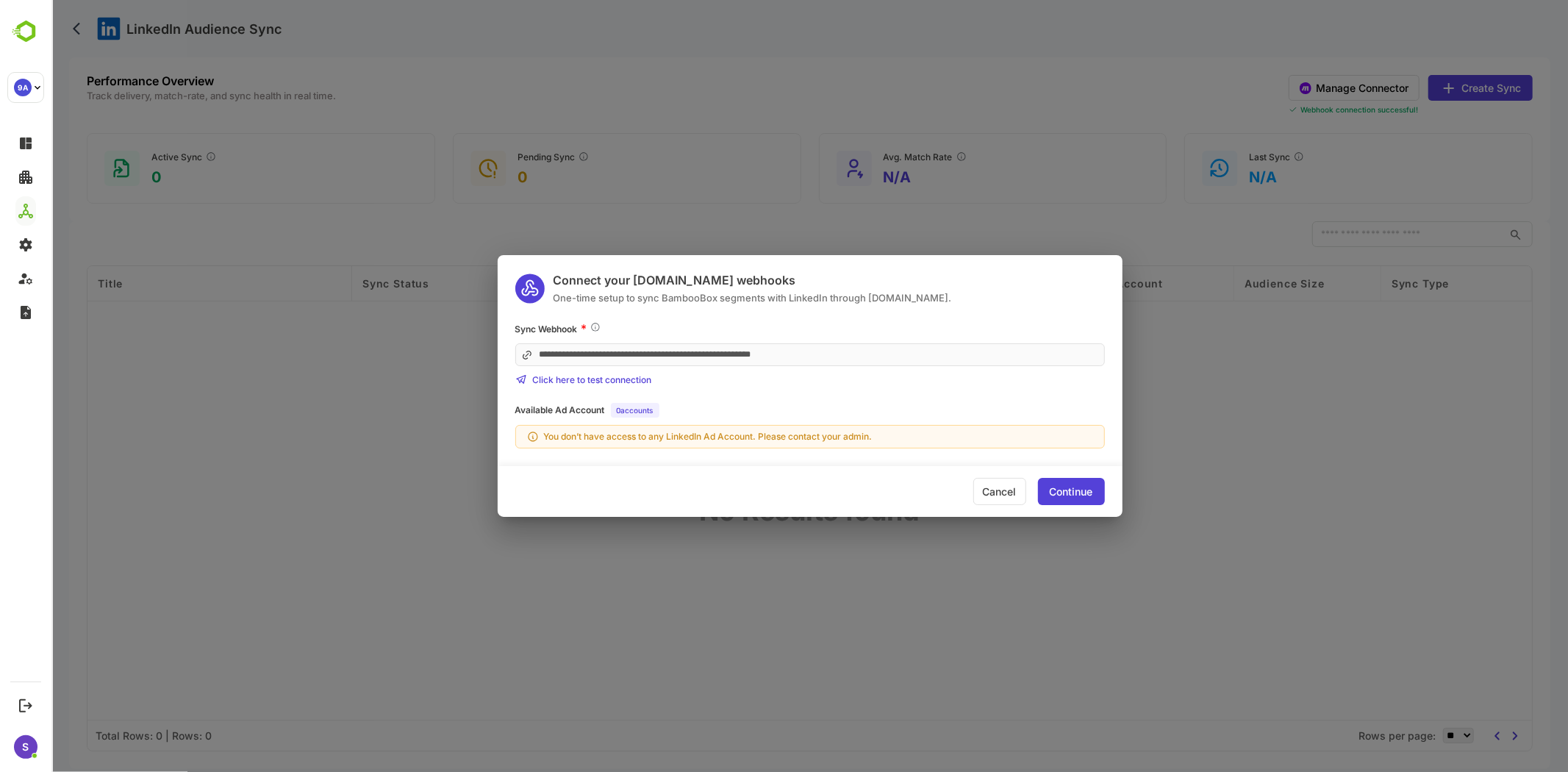
click at [1001, 487] on div "Cancel" at bounding box center [999, 492] width 53 height 28
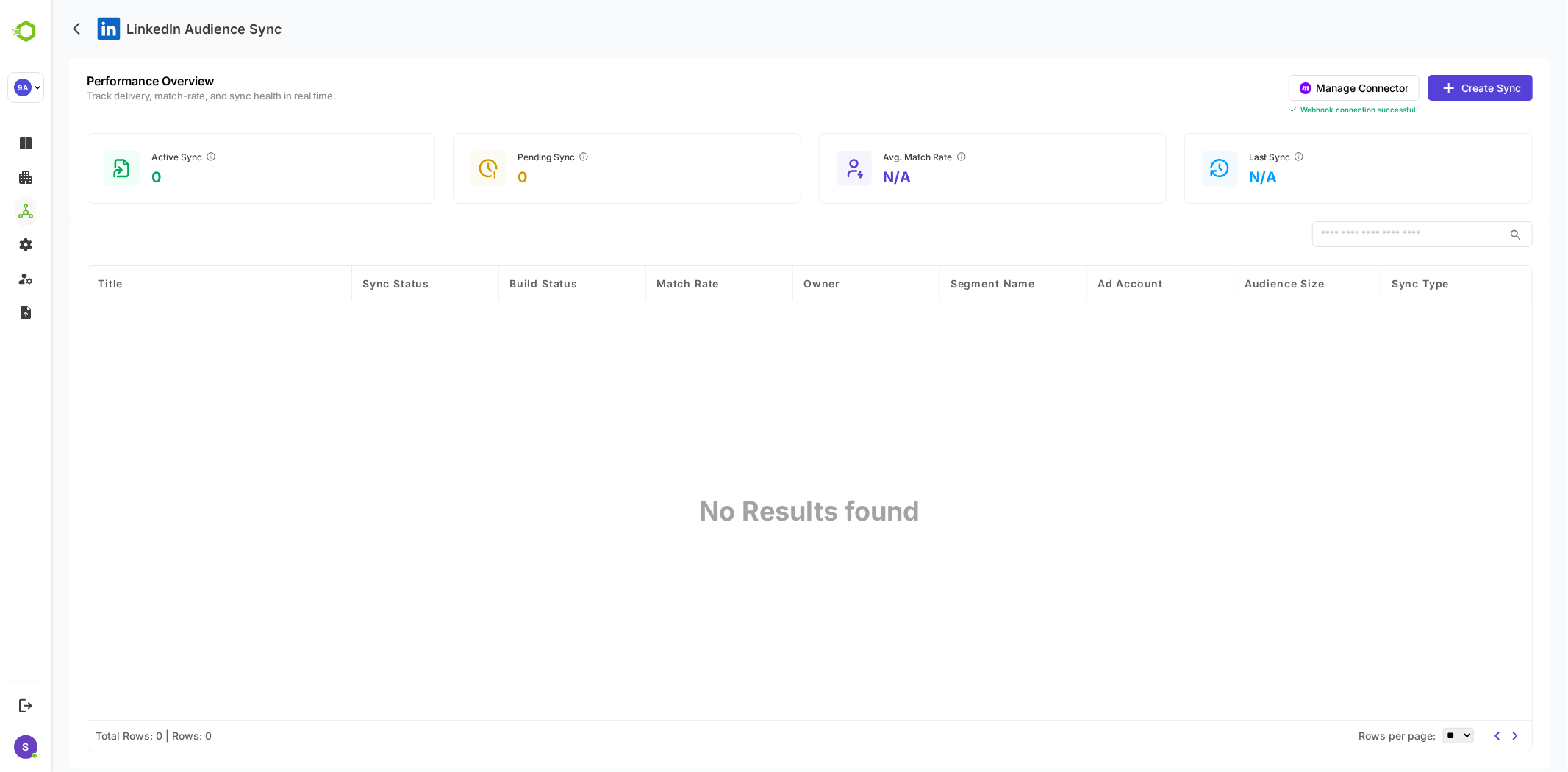
click at [1460, 94] on button "Create Sync" at bounding box center [1480, 88] width 105 height 26
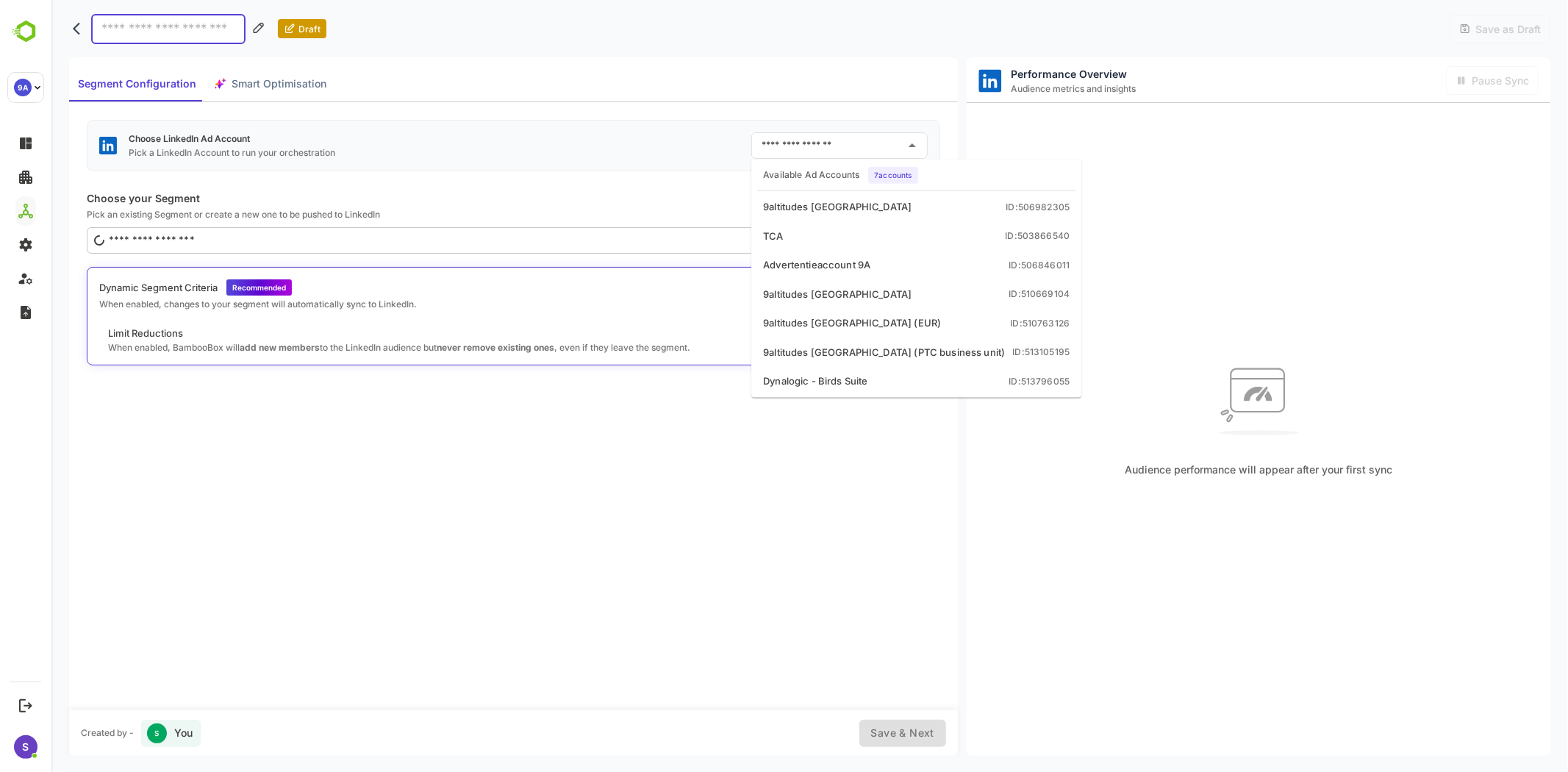
click at [832, 141] on input "text" at bounding box center [827, 145] width 141 height 24
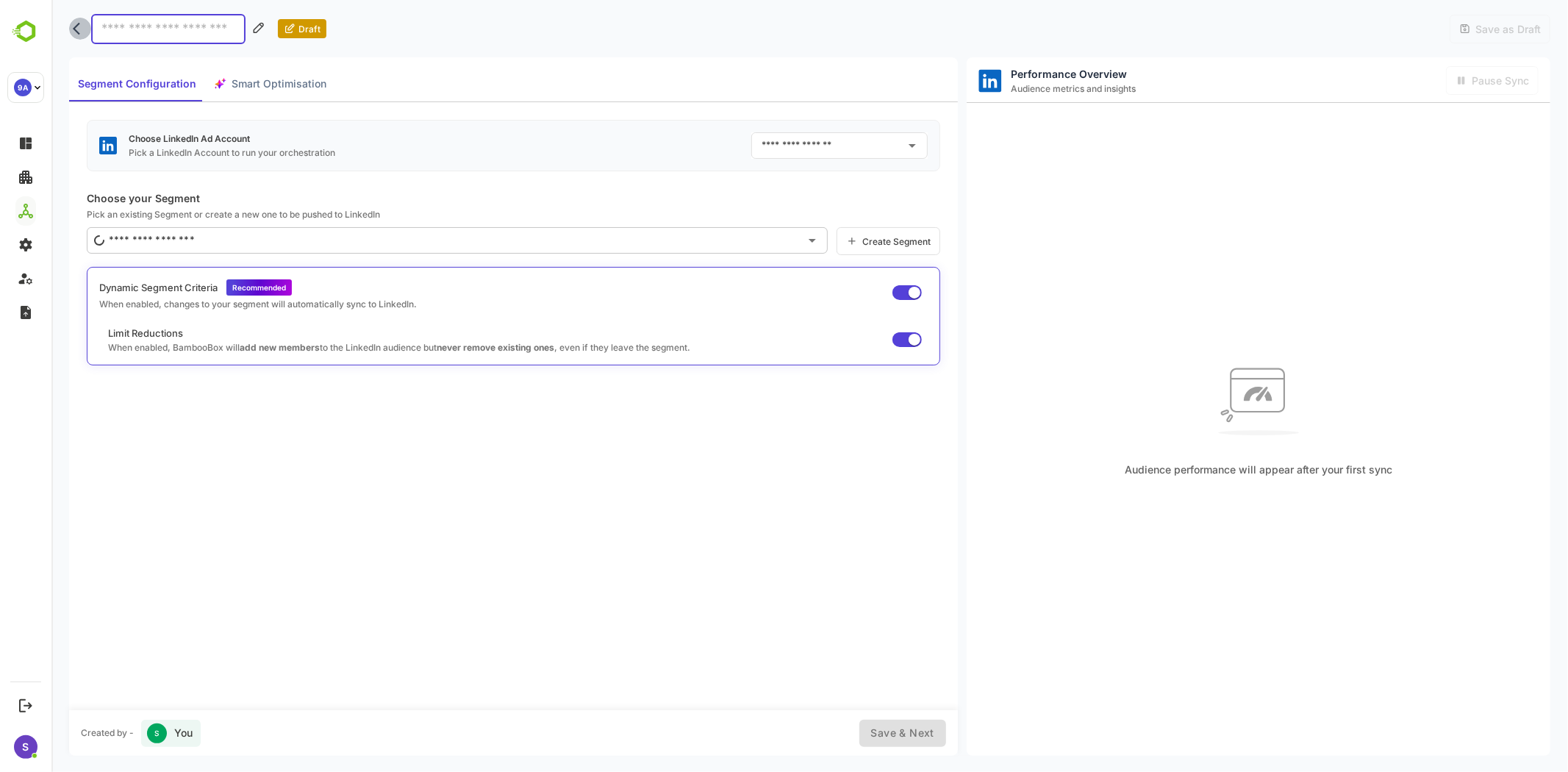
click at [73, 28] on icon "back" at bounding box center [79, 29] width 15 height 15
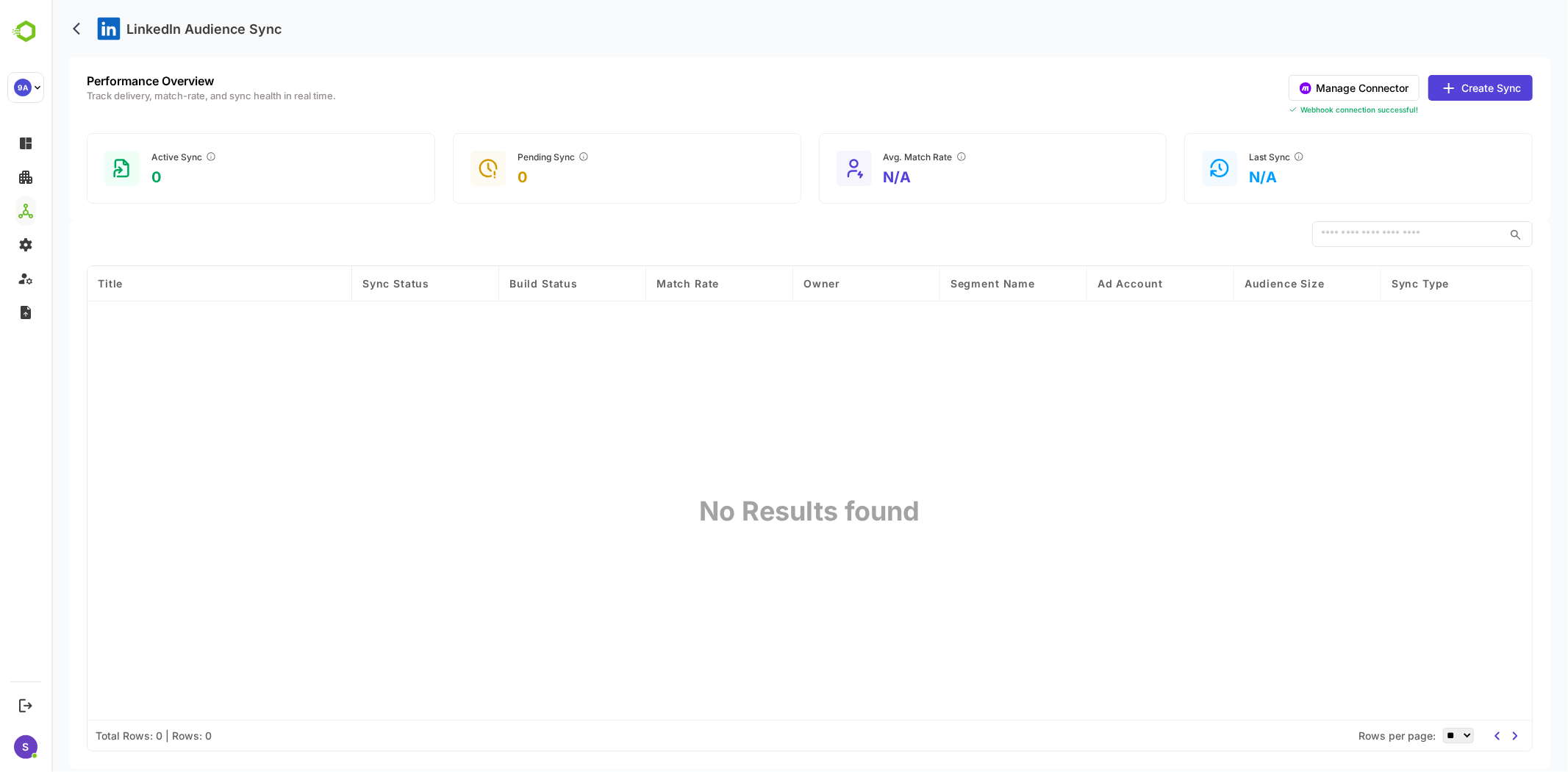
click at [1470, 91] on button "Create Sync" at bounding box center [1480, 88] width 105 height 26
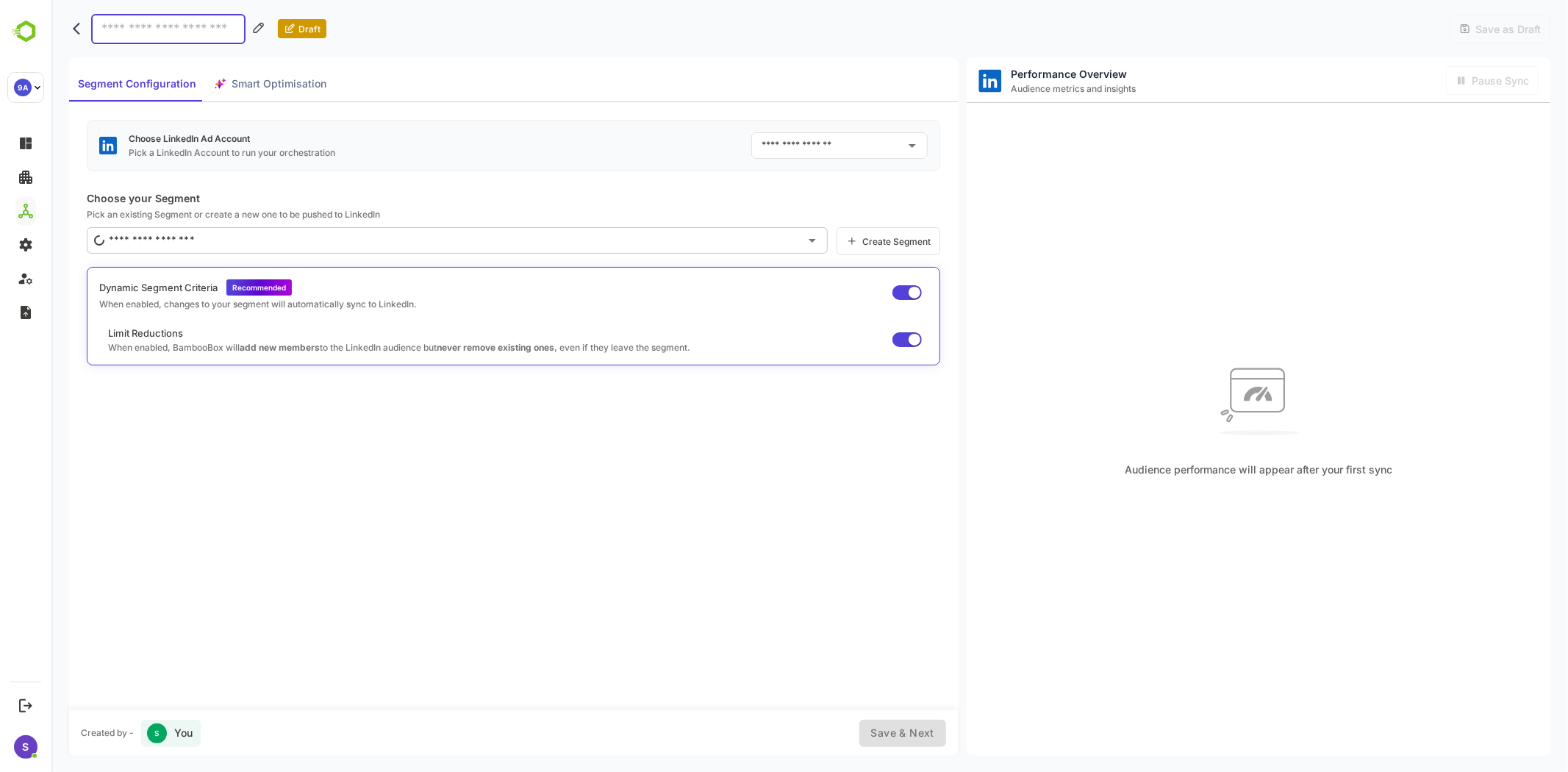
click at [633, 456] on div "Choose LinkedIn Ad Account Pick a LinkedIn Account to run your orchestration ​ …" at bounding box center [513, 405] width 889 height 608
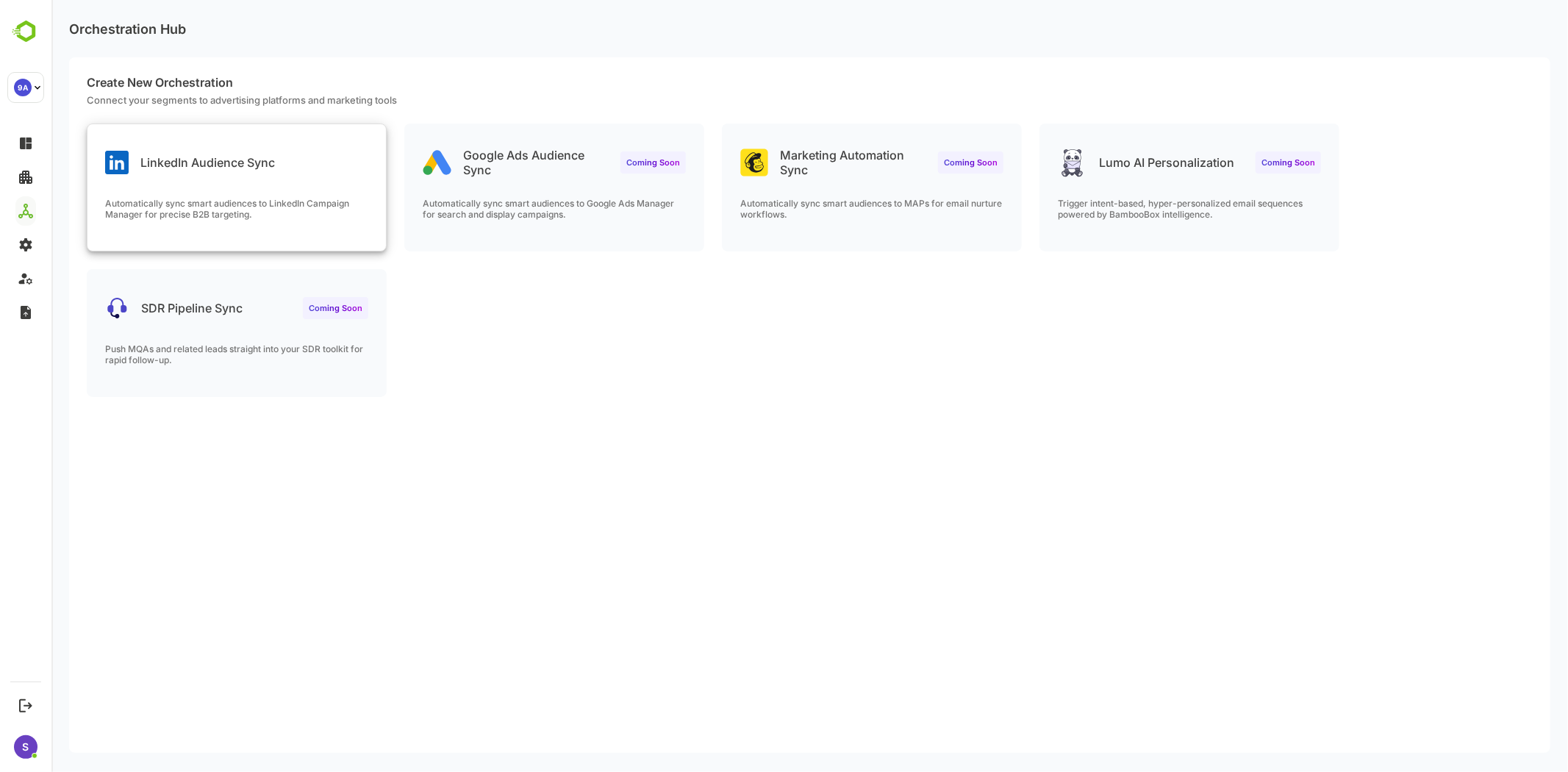
click at [335, 158] on div "LinkedIn Audience Sync" at bounding box center [236, 151] width 298 height 53
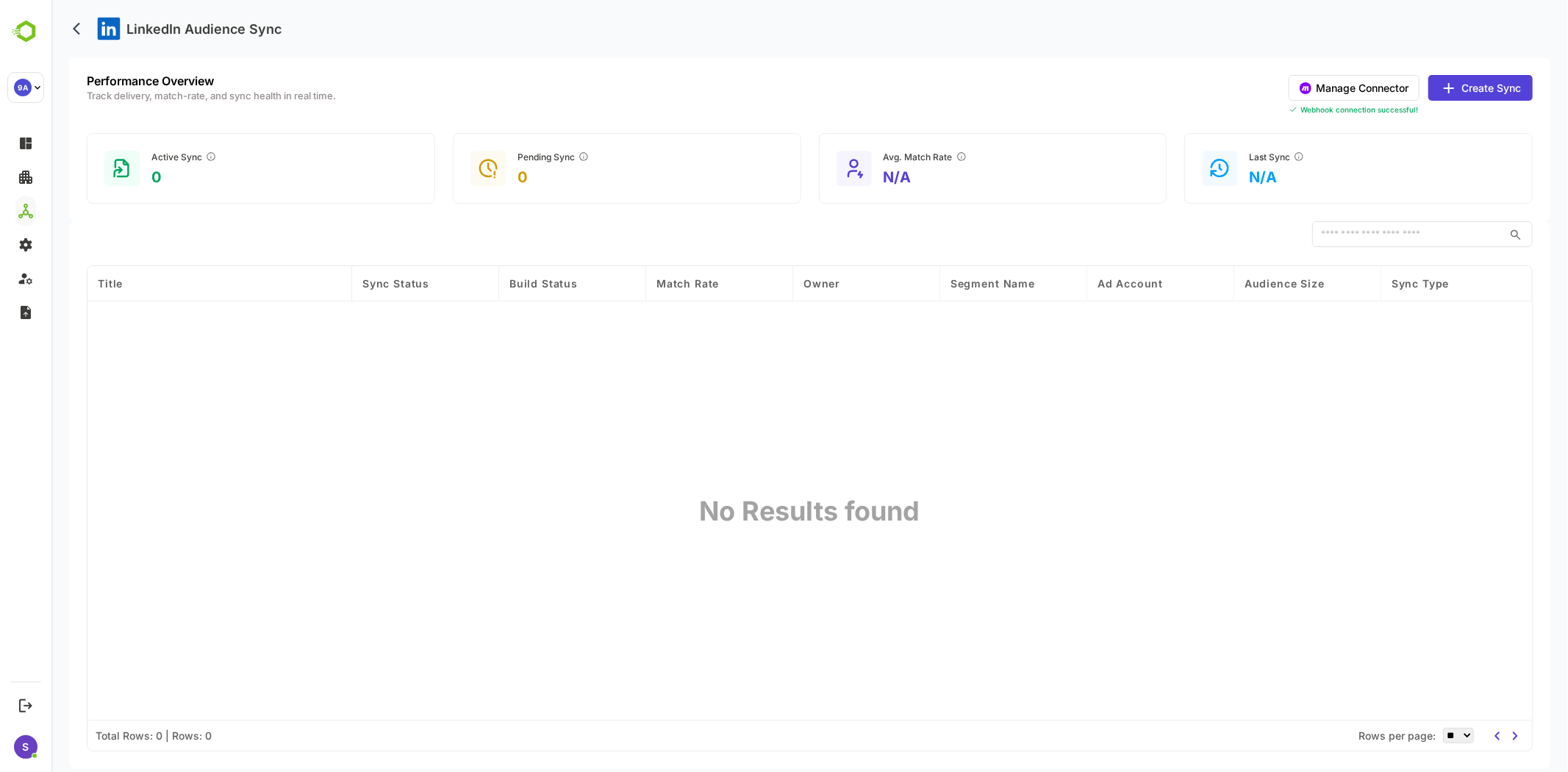
click at [1396, 79] on button "Manage Connector" at bounding box center [1354, 88] width 130 height 26
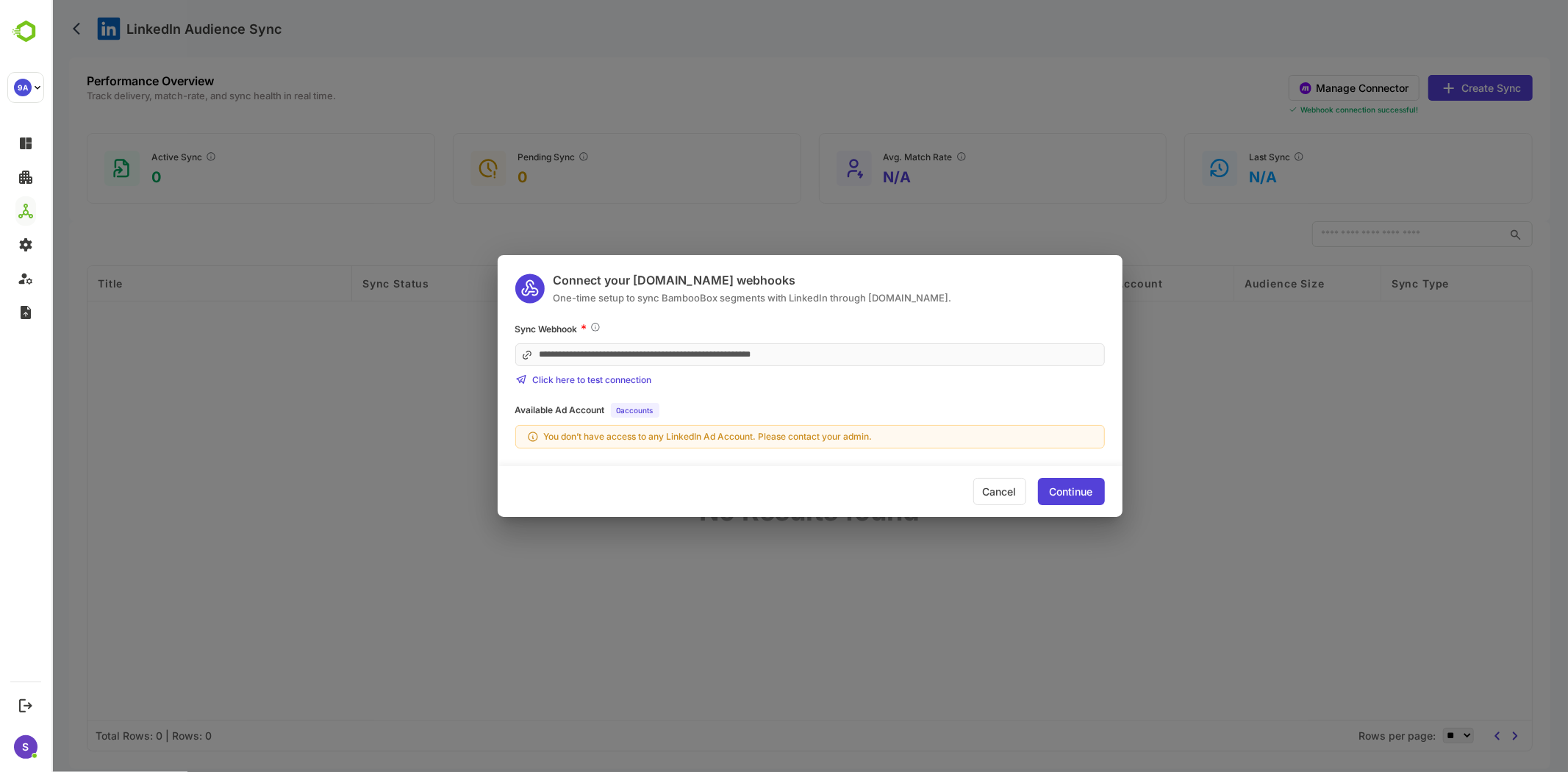
click at [987, 489] on div "Cancel" at bounding box center [999, 492] width 53 height 28
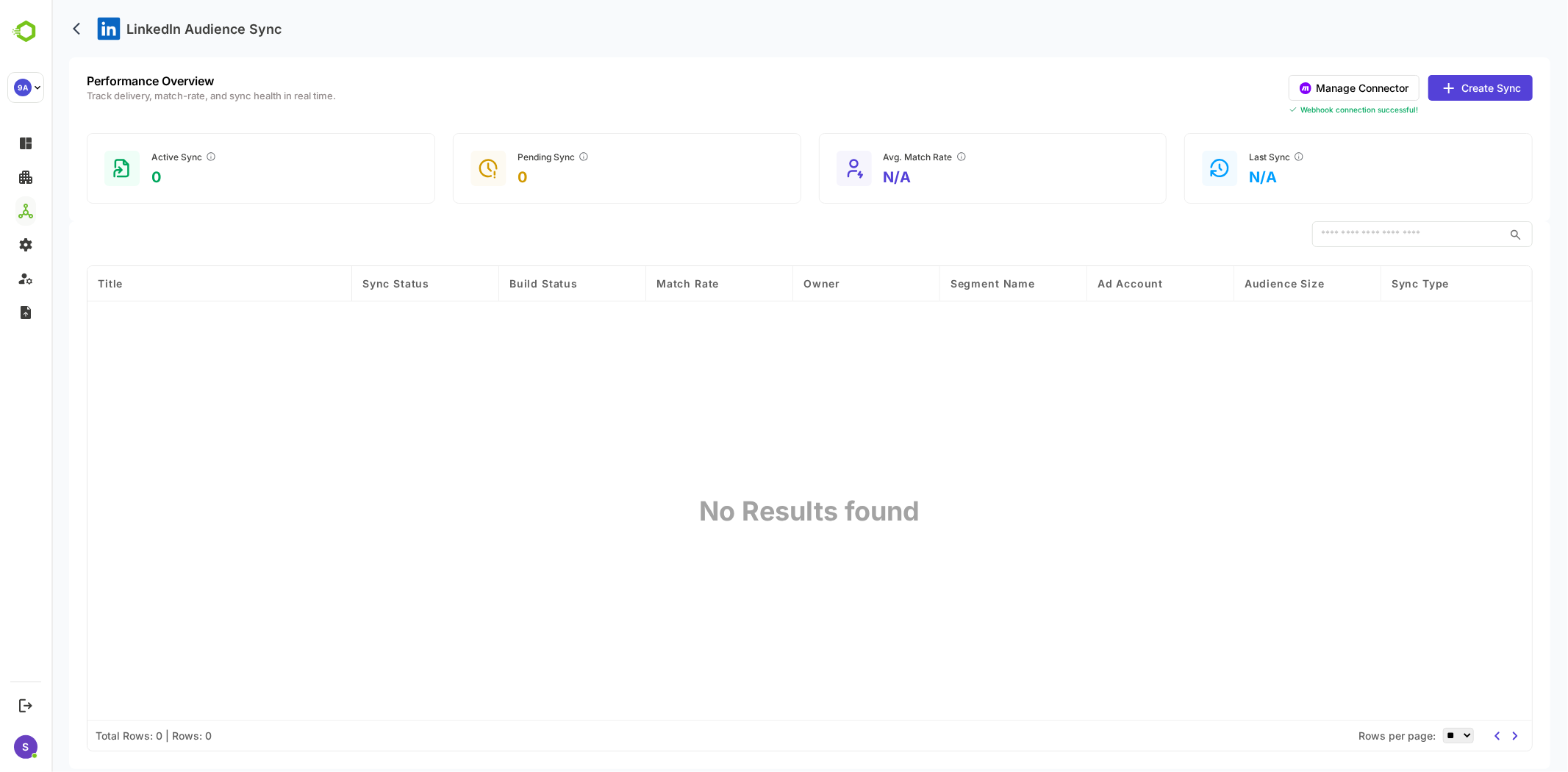
click at [1478, 91] on button "Create Sync" at bounding box center [1480, 88] width 105 height 26
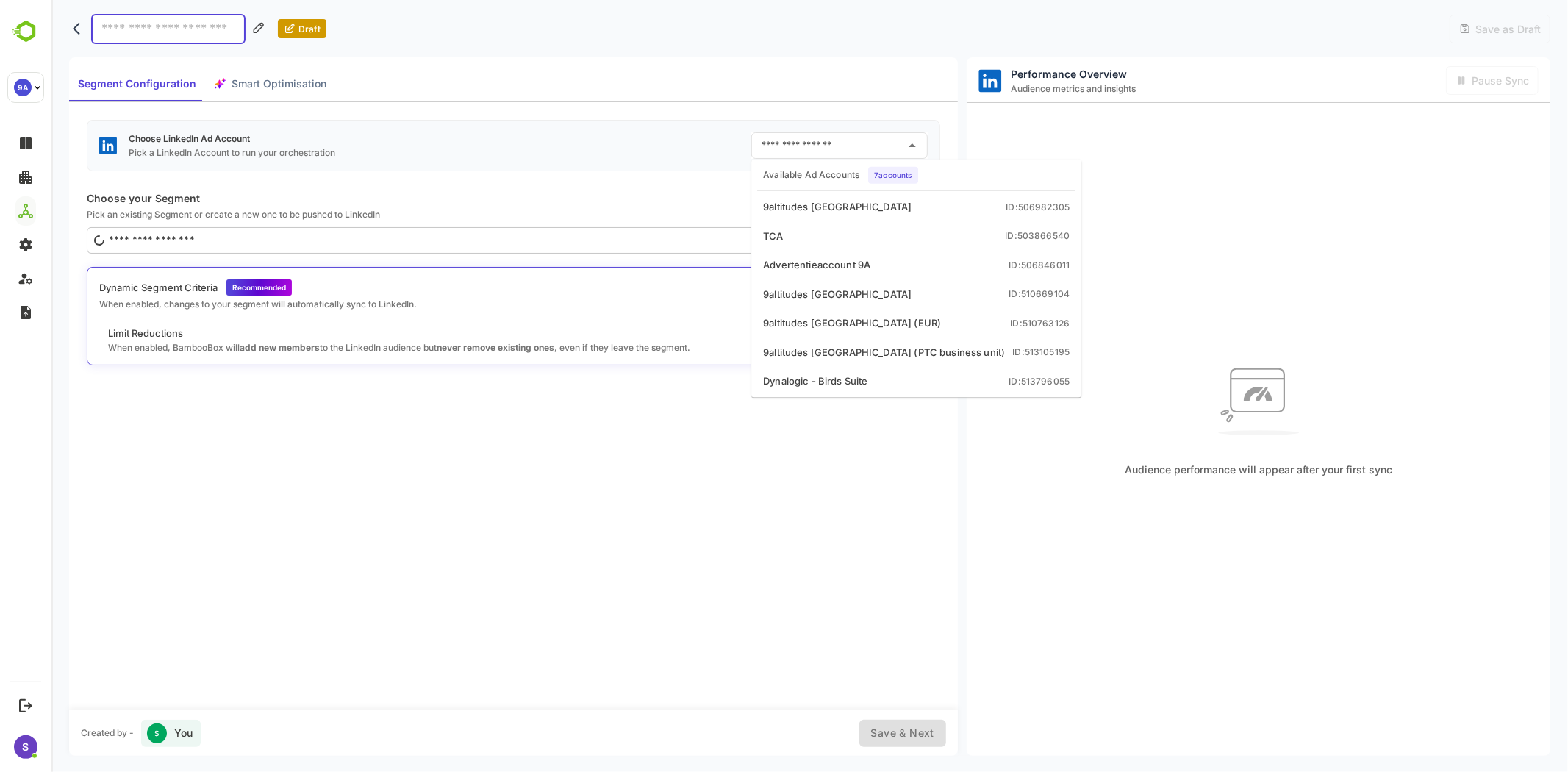
click at [806, 143] on input "text" at bounding box center [827, 145] width 141 height 24
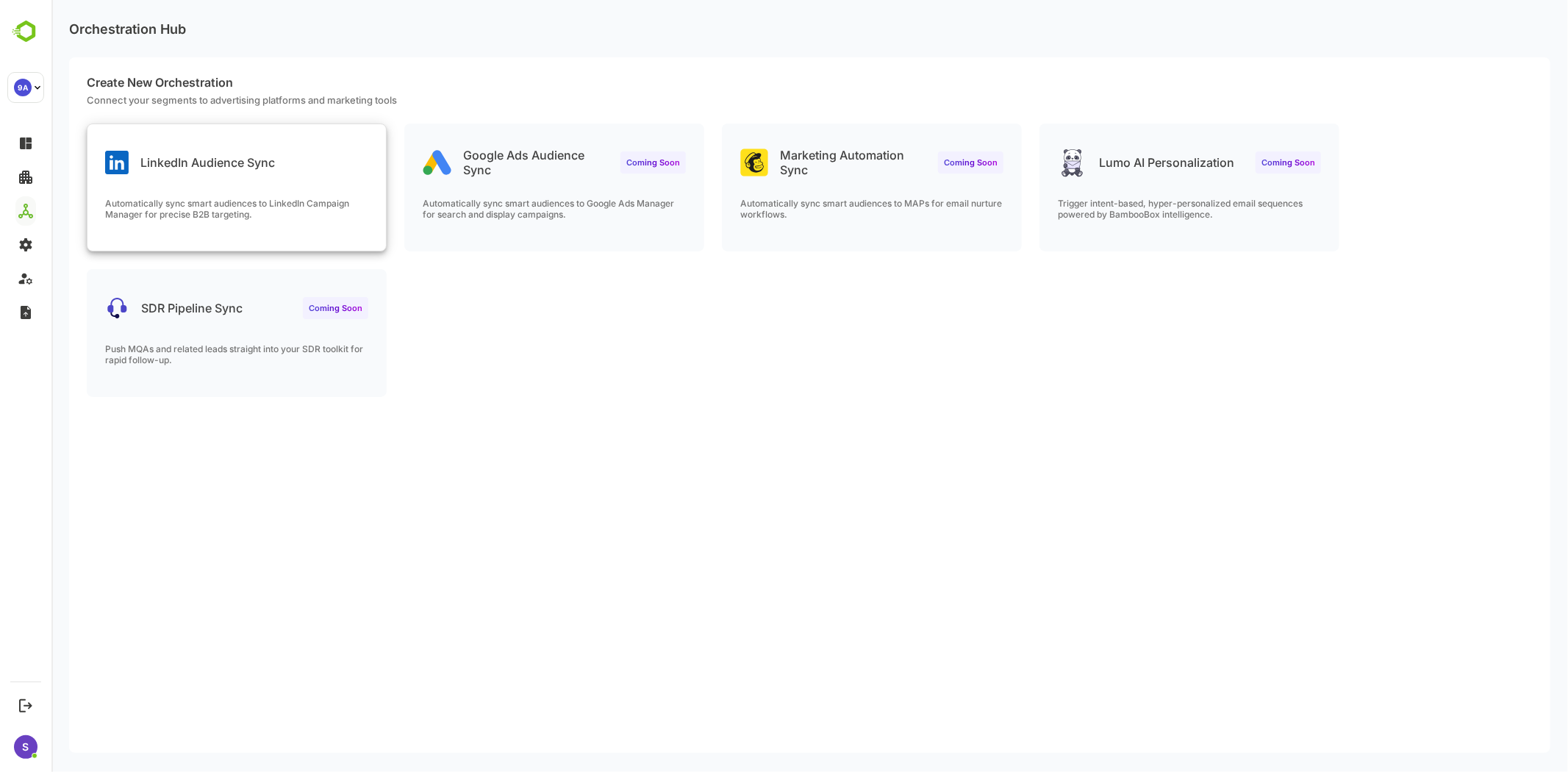
click at [261, 169] on div "LinkedIn Audience Sync" at bounding box center [190, 163] width 170 height 24
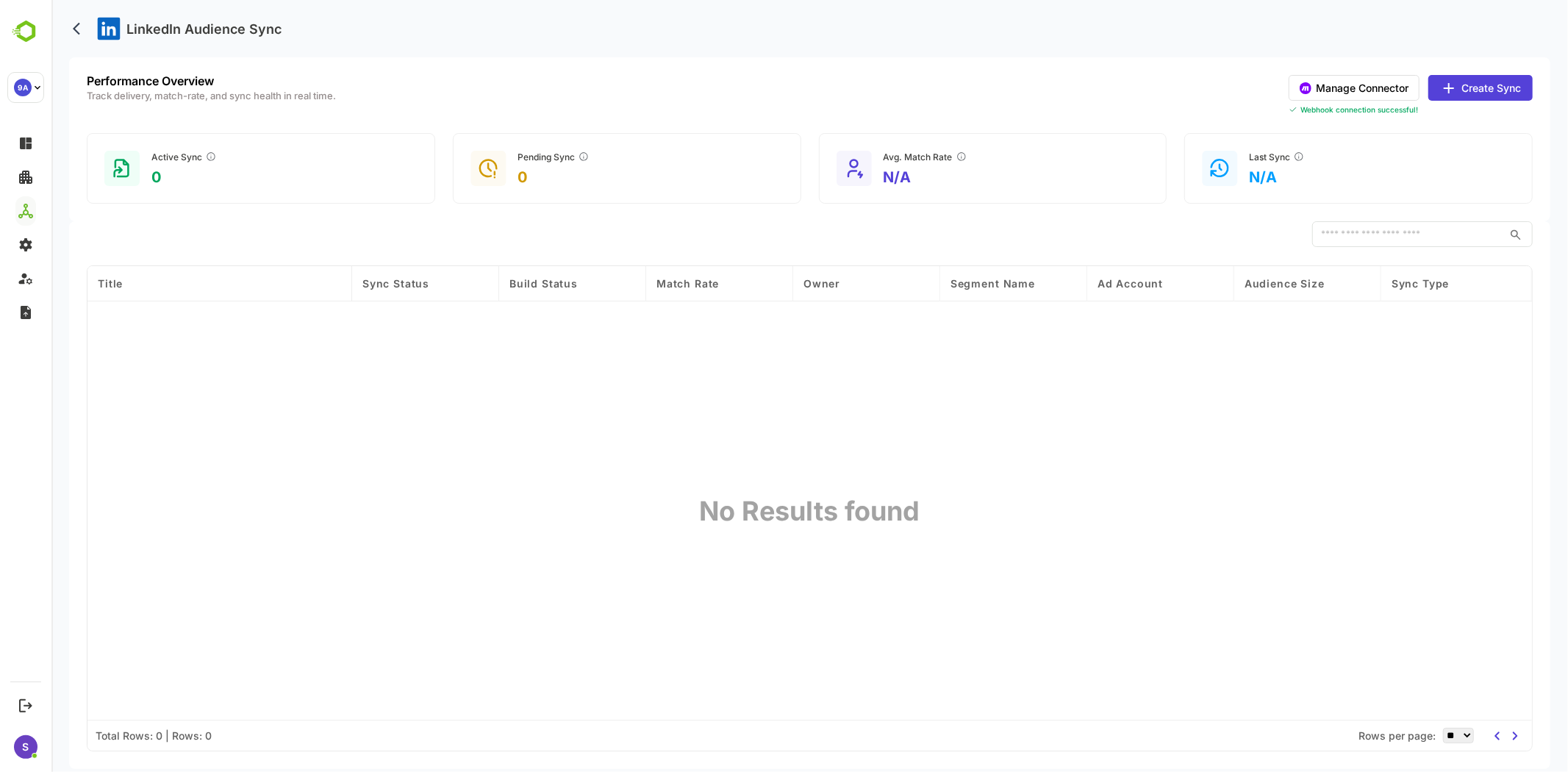
click at [1480, 85] on button "Create Sync" at bounding box center [1480, 88] width 105 height 26
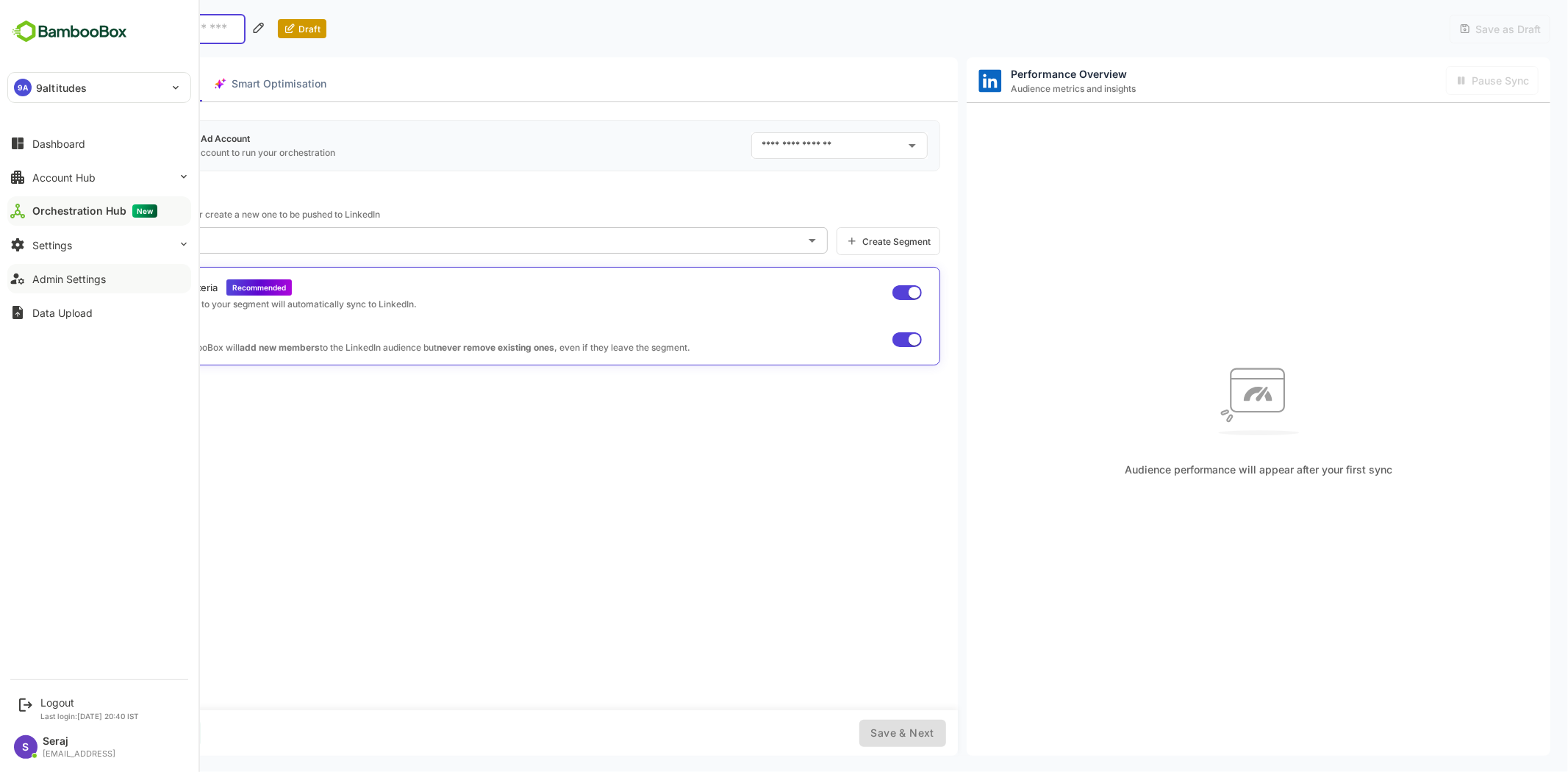
click at [113, 278] on button "Admin Settings" at bounding box center [99, 279] width 184 height 30
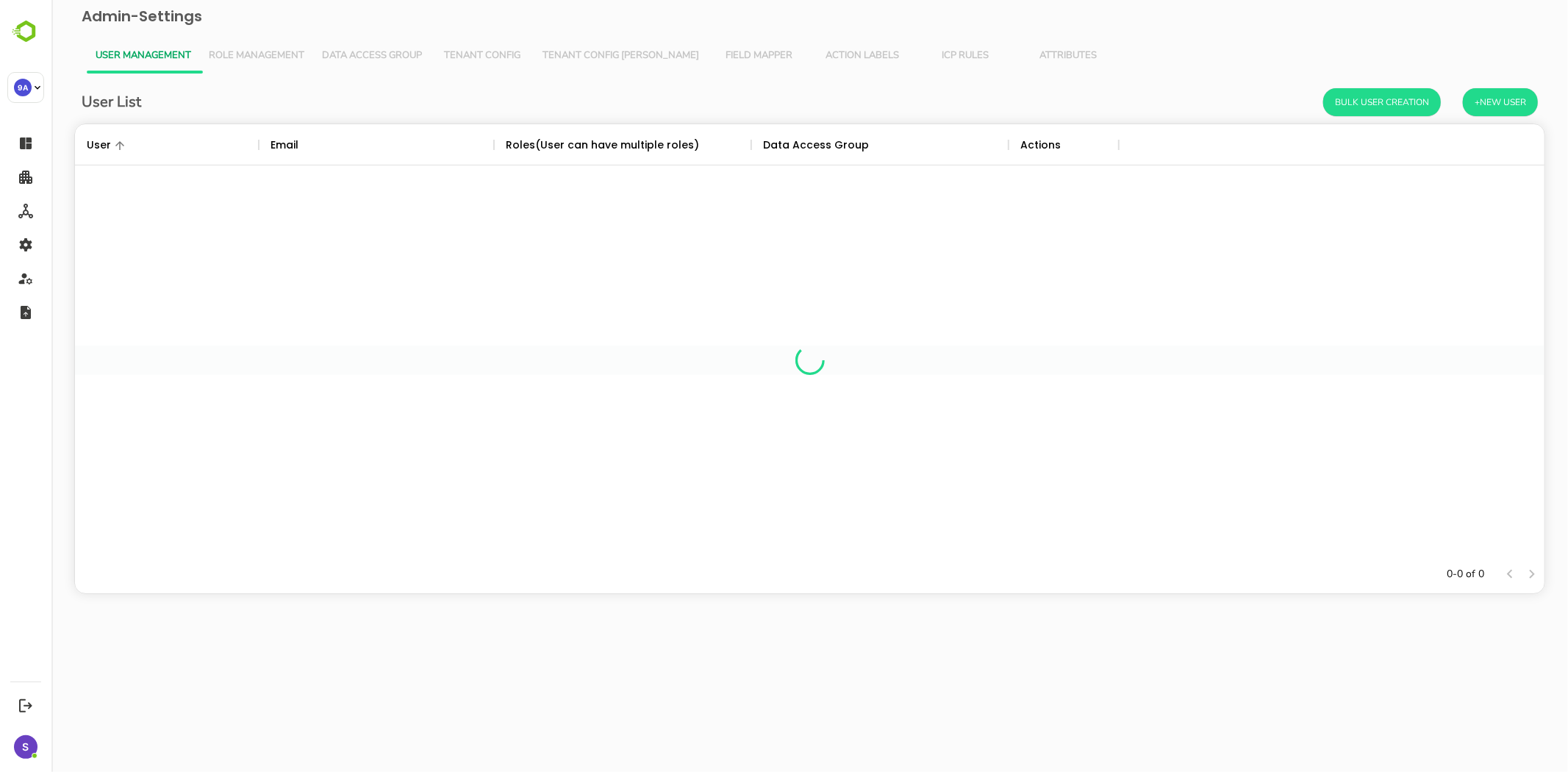
scroll to position [418, 1457]
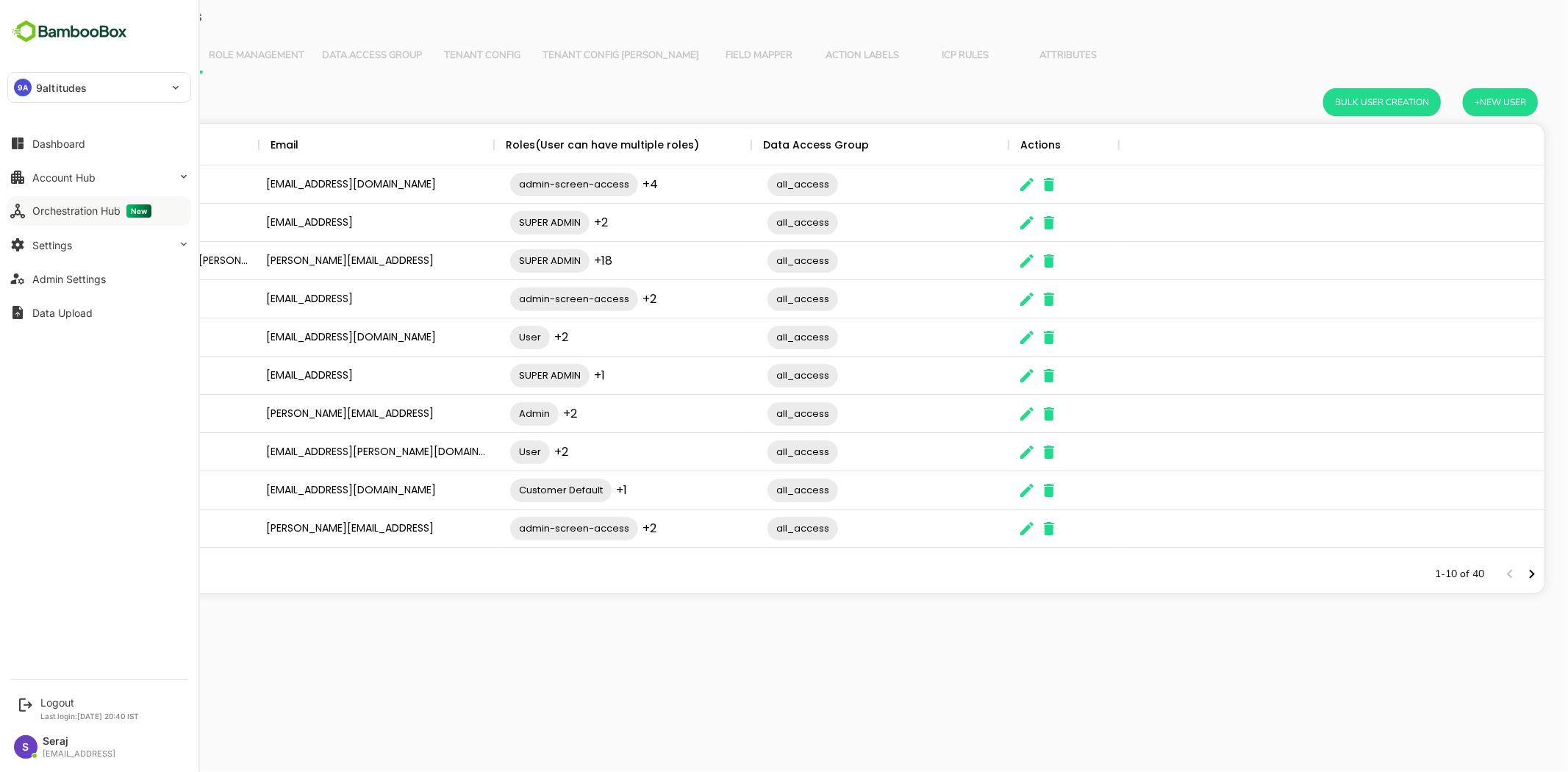
click at [89, 214] on div "Orchestration Hub New" at bounding box center [92, 211] width 120 height 13
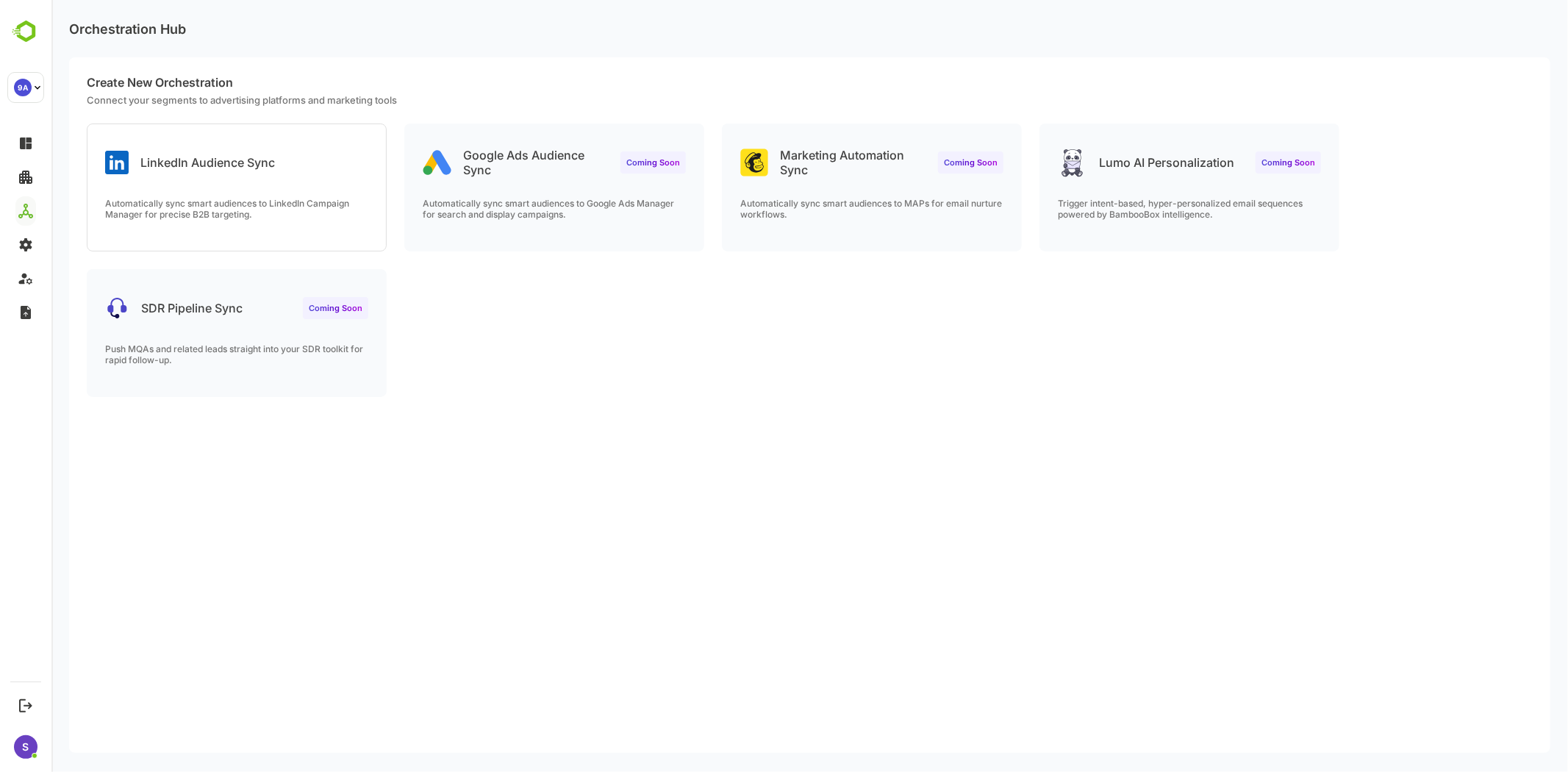
click at [648, 362] on div "LinkedIn Audience Sync Automatically sync smart audiences to LinkedIn Campaign …" at bounding box center [808, 269] width 1481 height 292
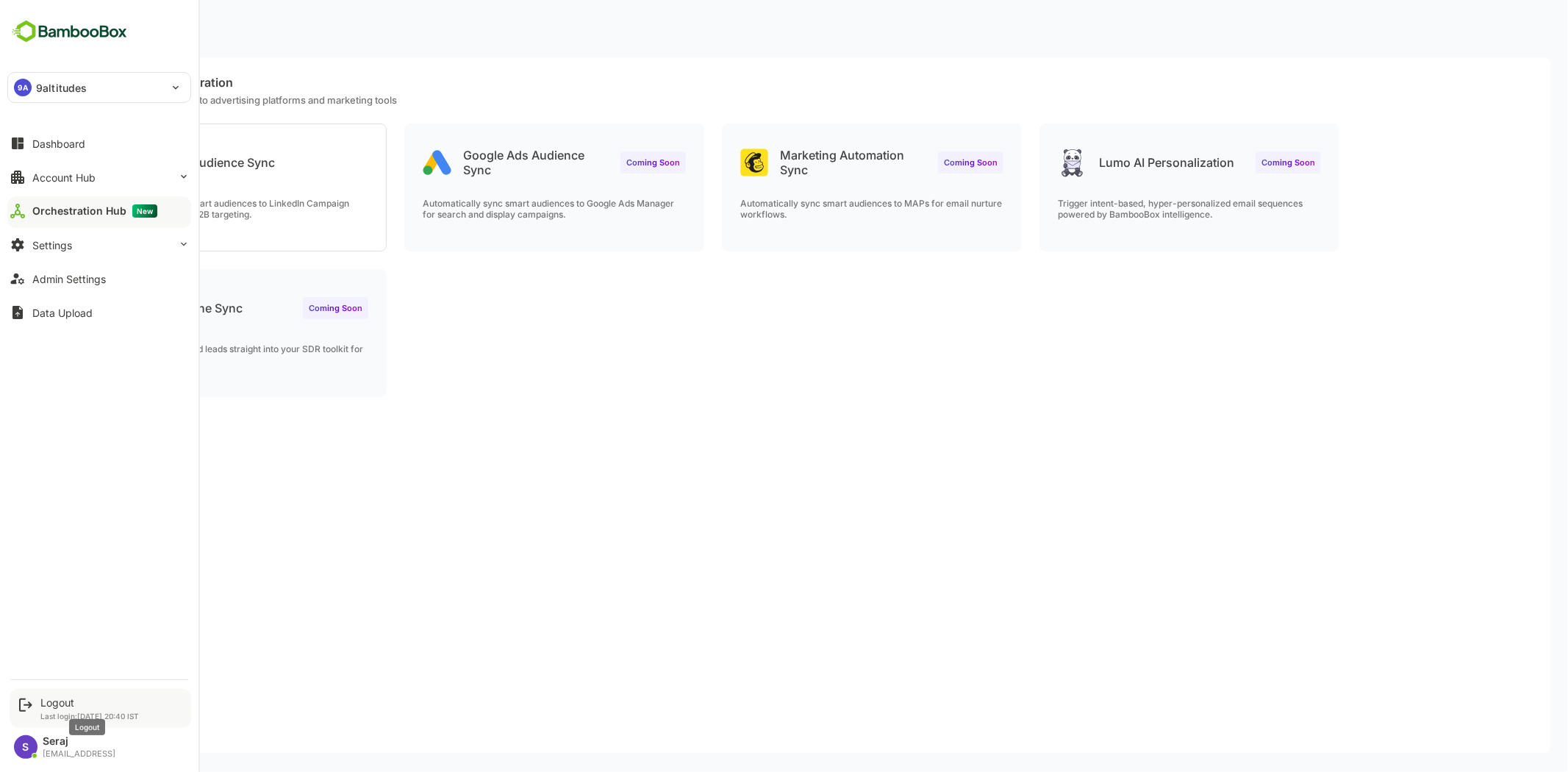
click at [61, 703] on div "Logout" at bounding box center [90, 703] width 99 height 13
